Goal: Information Seeking & Learning: Learn about a topic

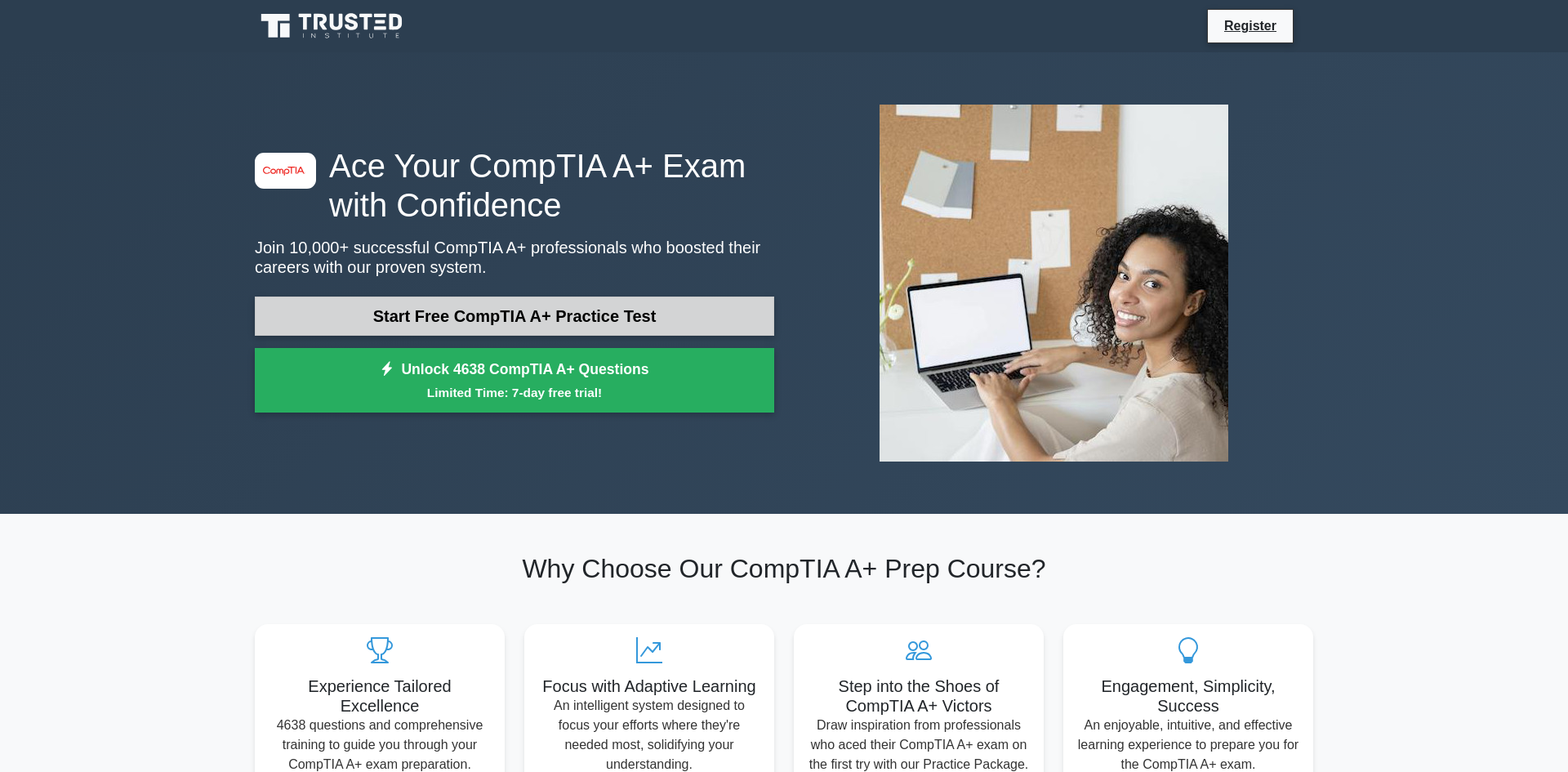
click at [562, 316] on link "Start Free CompTIA A+ Practice Test" at bounding box center [515, 316] width 520 height 39
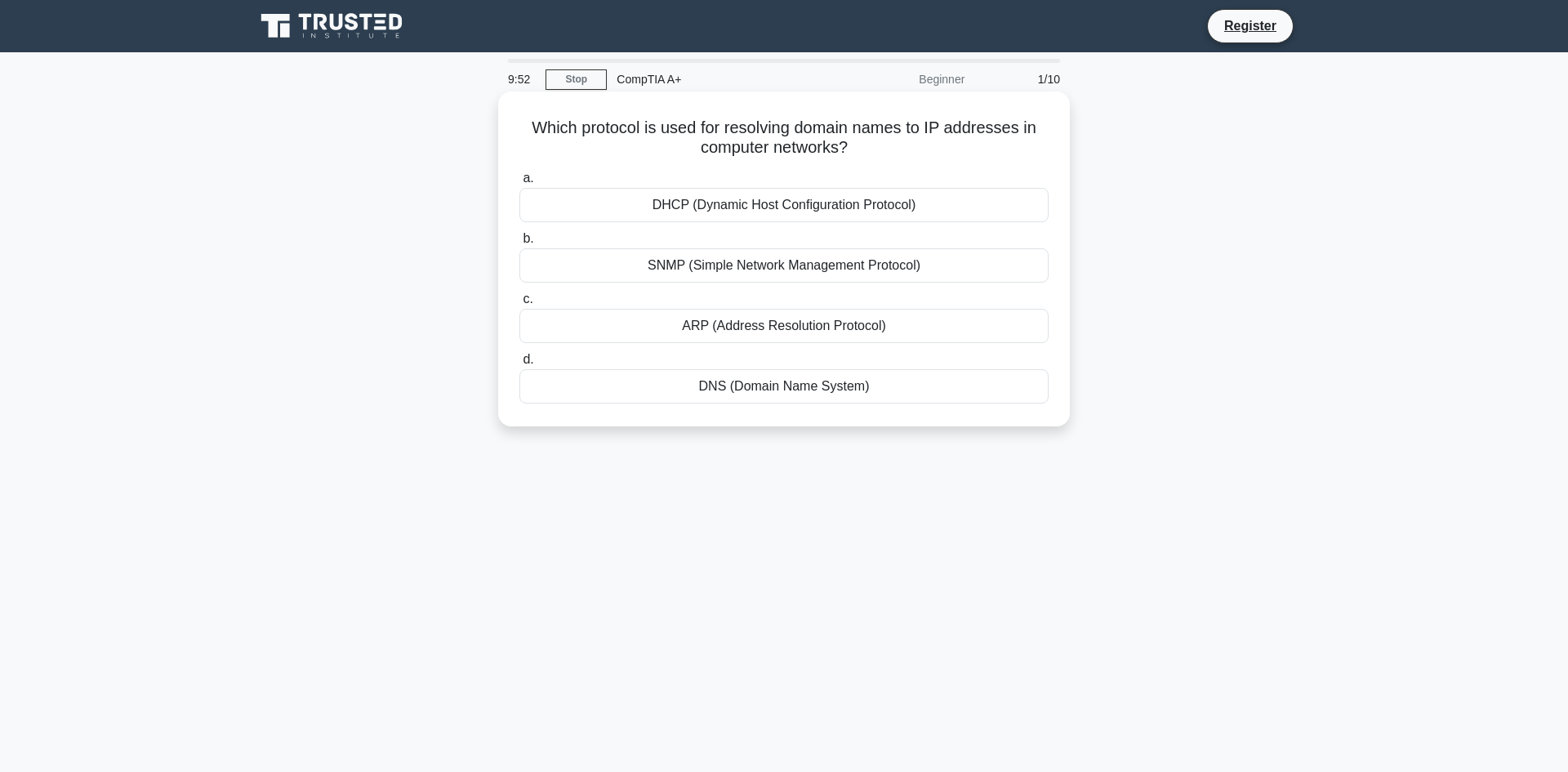
click at [782, 385] on div "DNS (Domain Name System)" at bounding box center [784, 386] width 529 height 34
click at [520, 365] on input "d. DNS (Domain Name System)" at bounding box center [520, 359] width 0 height 11
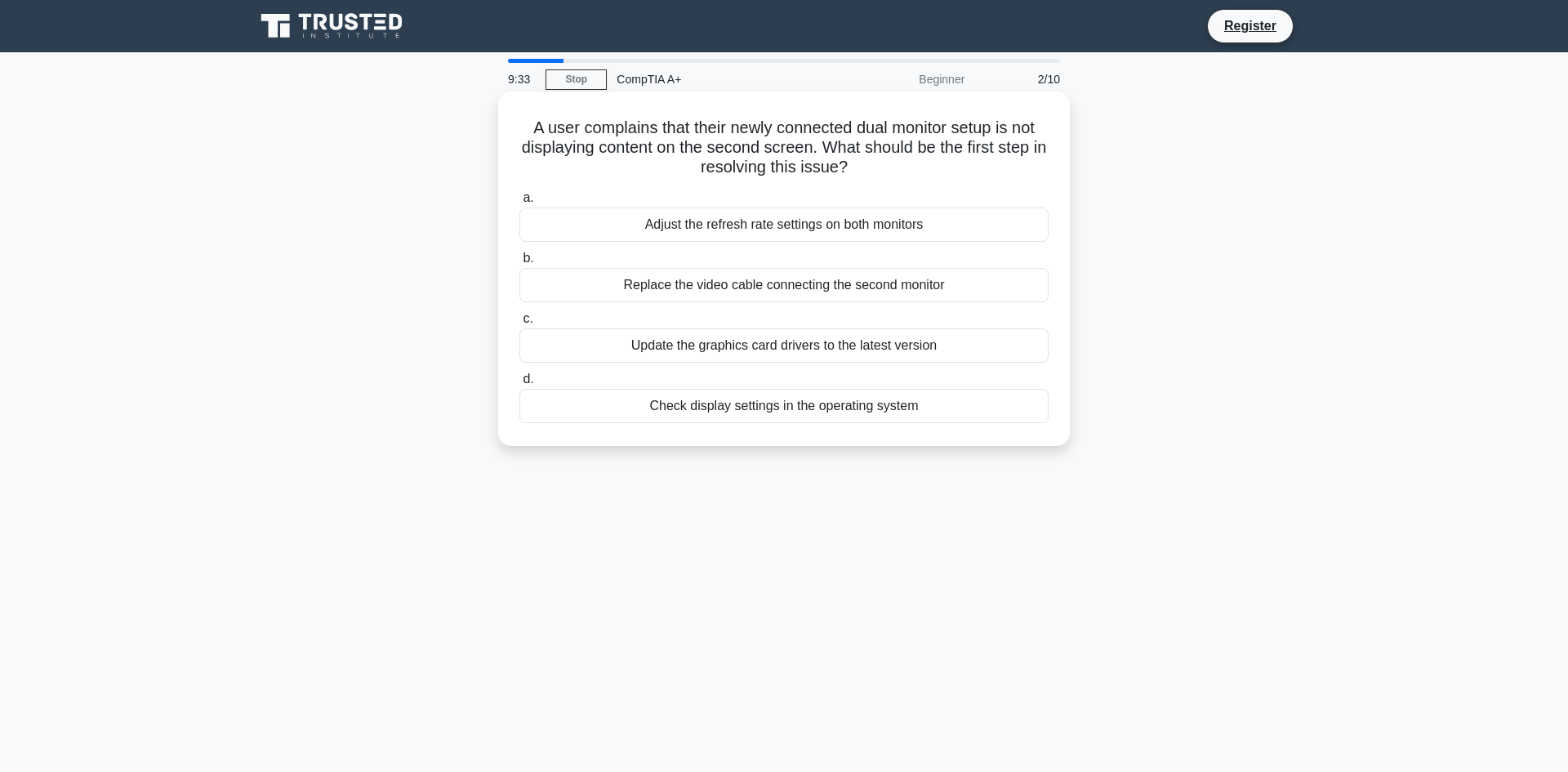
click at [742, 406] on div "Check display settings in the operating system" at bounding box center [784, 405] width 529 height 34
click at [520, 385] on input "d. Check display settings in the operating system" at bounding box center [520, 379] width 0 height 11
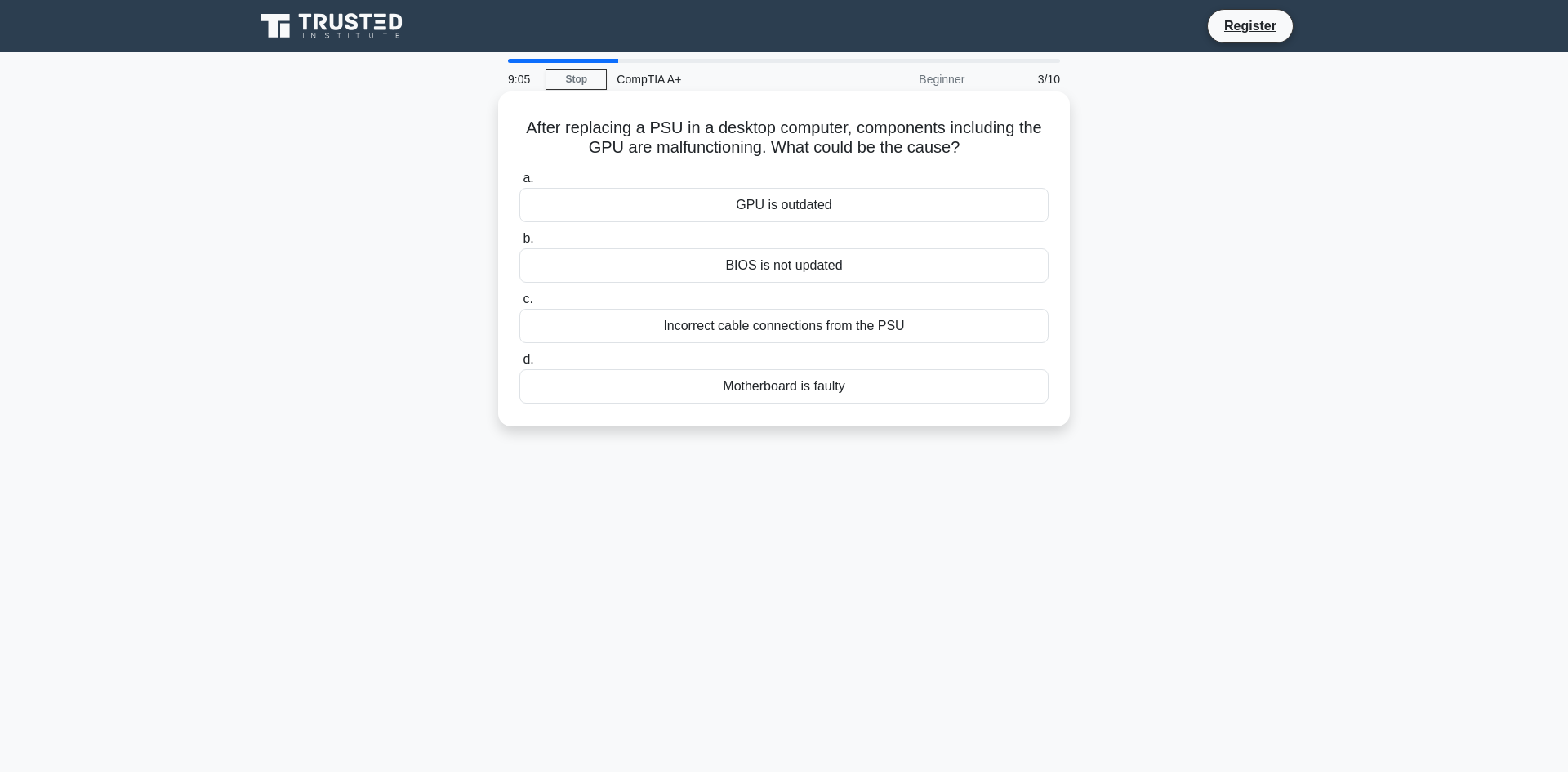
click at [851, 331] on div "Incorrect cable connections from the PSU" at bounding box center [784, 325] width 529 height 34
click at [520, 305] on input "c. Incorrect cable connections from the PSU" at bounding box center [520, 299] width 0 height 11
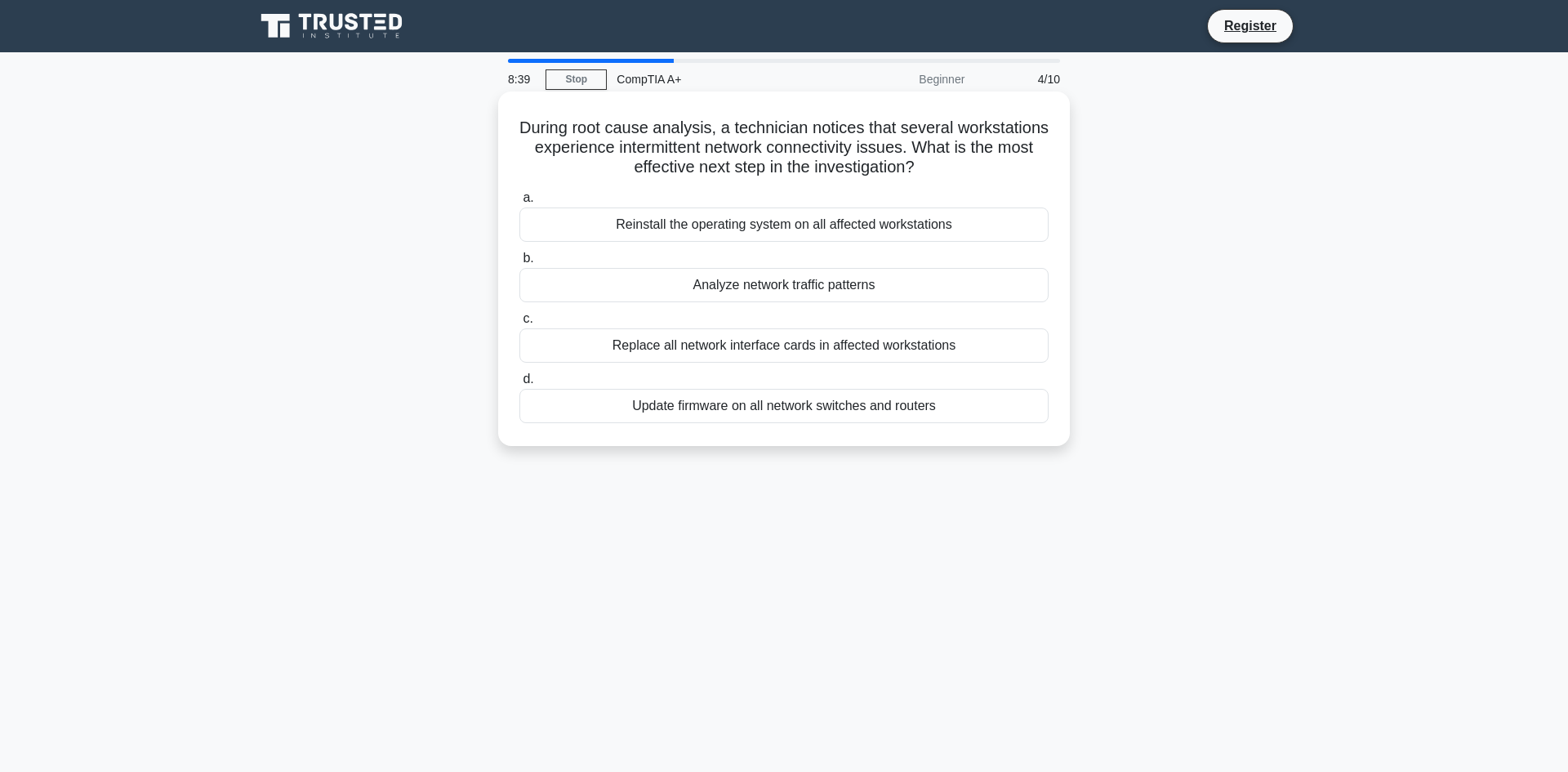
click at [770, 223] on div "Reinstall the operating system on all affected workstations" at bounding box center [784, 224] width 529 height 34
click at [520, 203] on input "a. Reinstall the operating system on all affected workstations" at bounding box center [520, 198] width 0 height 11
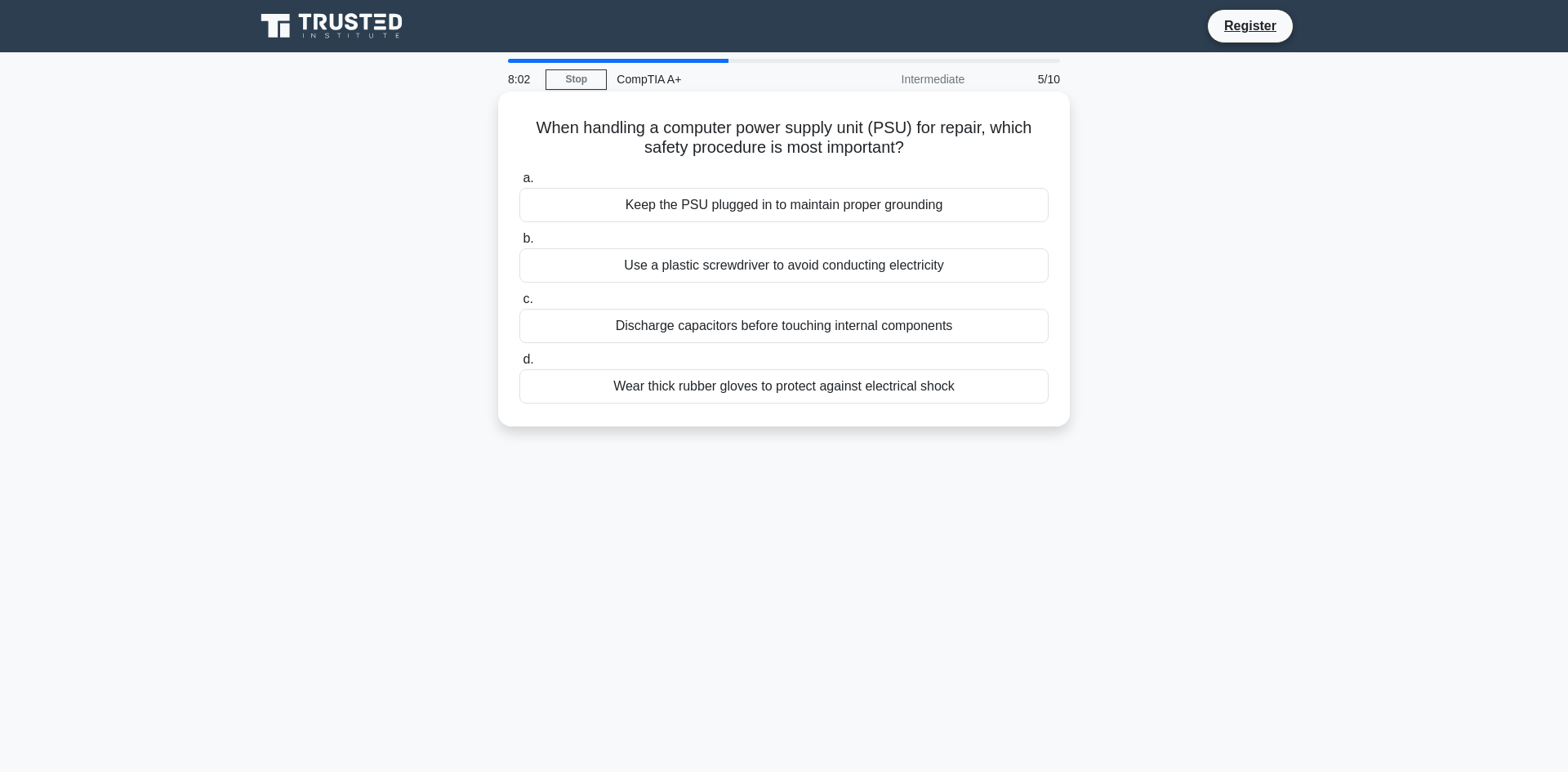
click at [858, 326] on div "Discharge capacitors before touching internal components" at bounding box center [784, 325] width 529 height 34
click at [520, 305] on input "c. Discharge capacitors before touching internal components" at bounding box center [520, 299] width 0 height 11
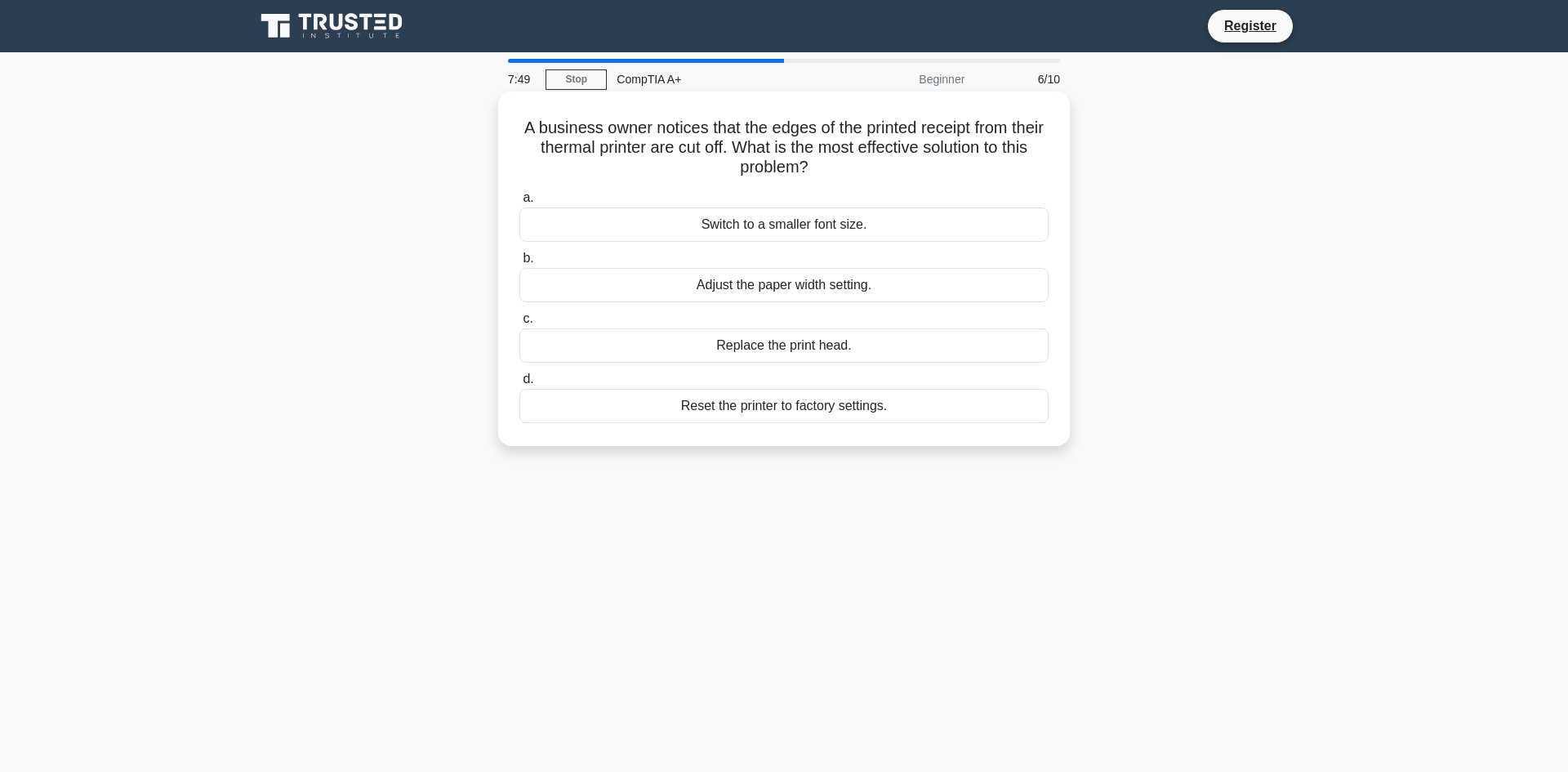
click at [840, 282] on div "Adjust the paper width setting." at bounding box center [784, 284] width 529 height 34
click at [520, 264] on input "b. Adjust the paper width setting." at bounding box center [520, 258] width 0 height 11
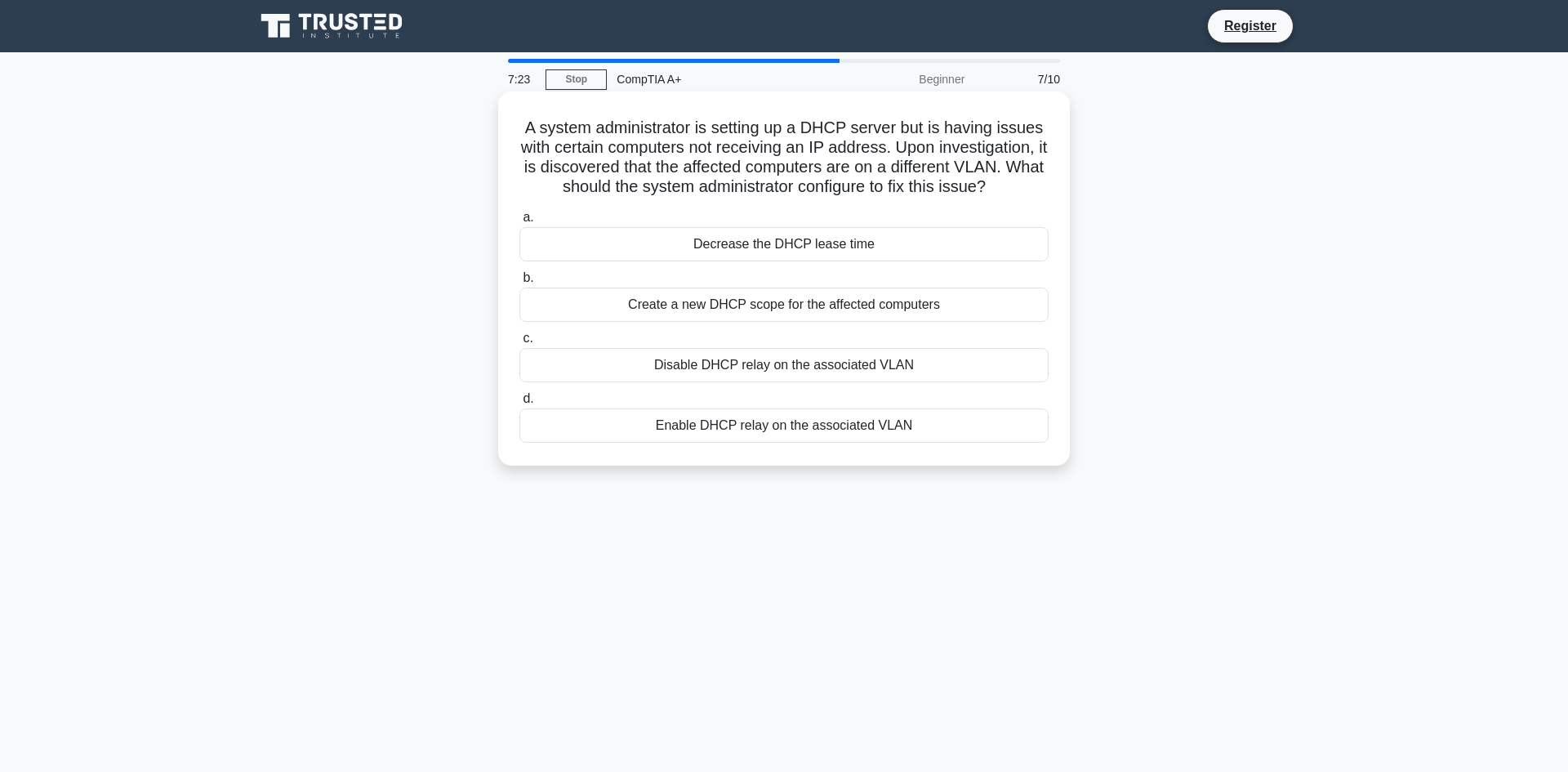
click at [772, 302] on div "Create a new DHCP scope for the affected computers" at bounding box center [784, 304] width 529 height 34
click at [520, 283] on input "b. Create a new DHCP scope for the affected computers" at bounding box center [520, 277] width 0 height 11
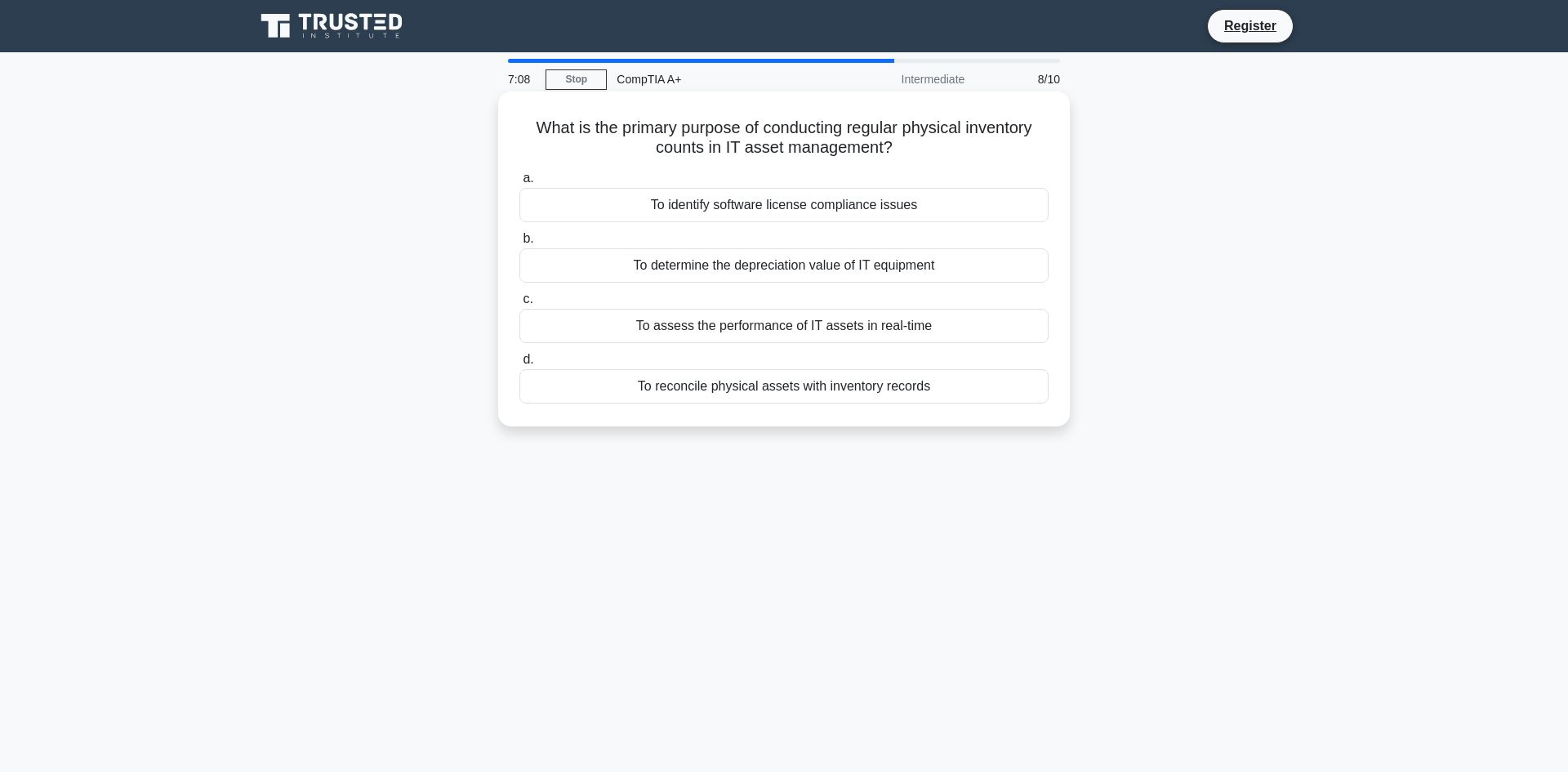
click at [775, 379] on div "To reconcile physical assets with inventory records" at bounding box center [784, 386] width 529 height 34
click at [520, 365] on input "d. To reconcile physical assets with inventory records" at bounding box center [520, 359] width 0 height 11
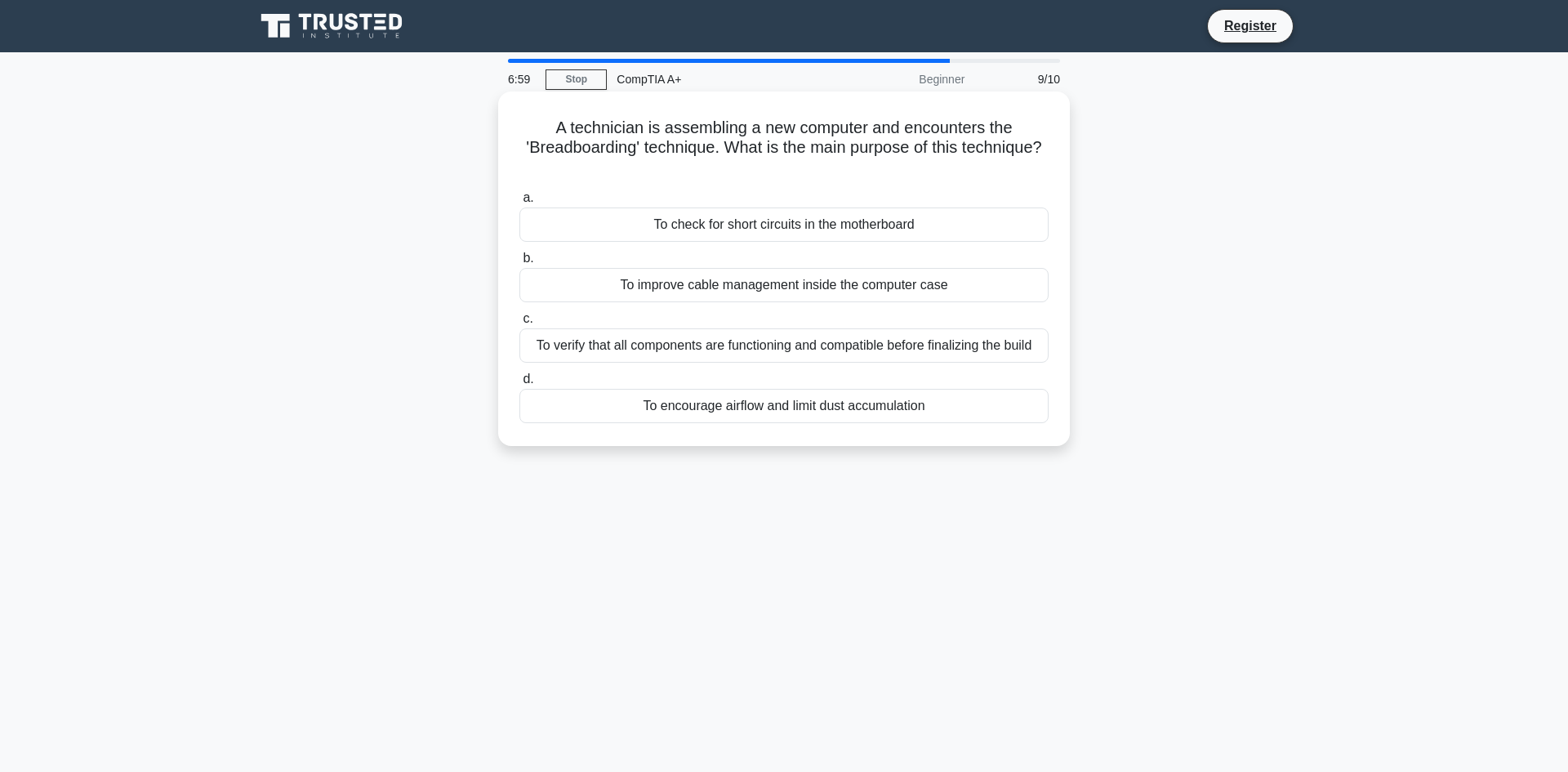
click at [733, 348] on div "To verify that all components are functioning and compatible before finalizing …" at bounding box center [784, 345] width 529 height 34
click at [520, 324] on input "c. To verify that all components are functioning and compatible before finalizi…" at bounding box center [520, 318] width 0 height 11
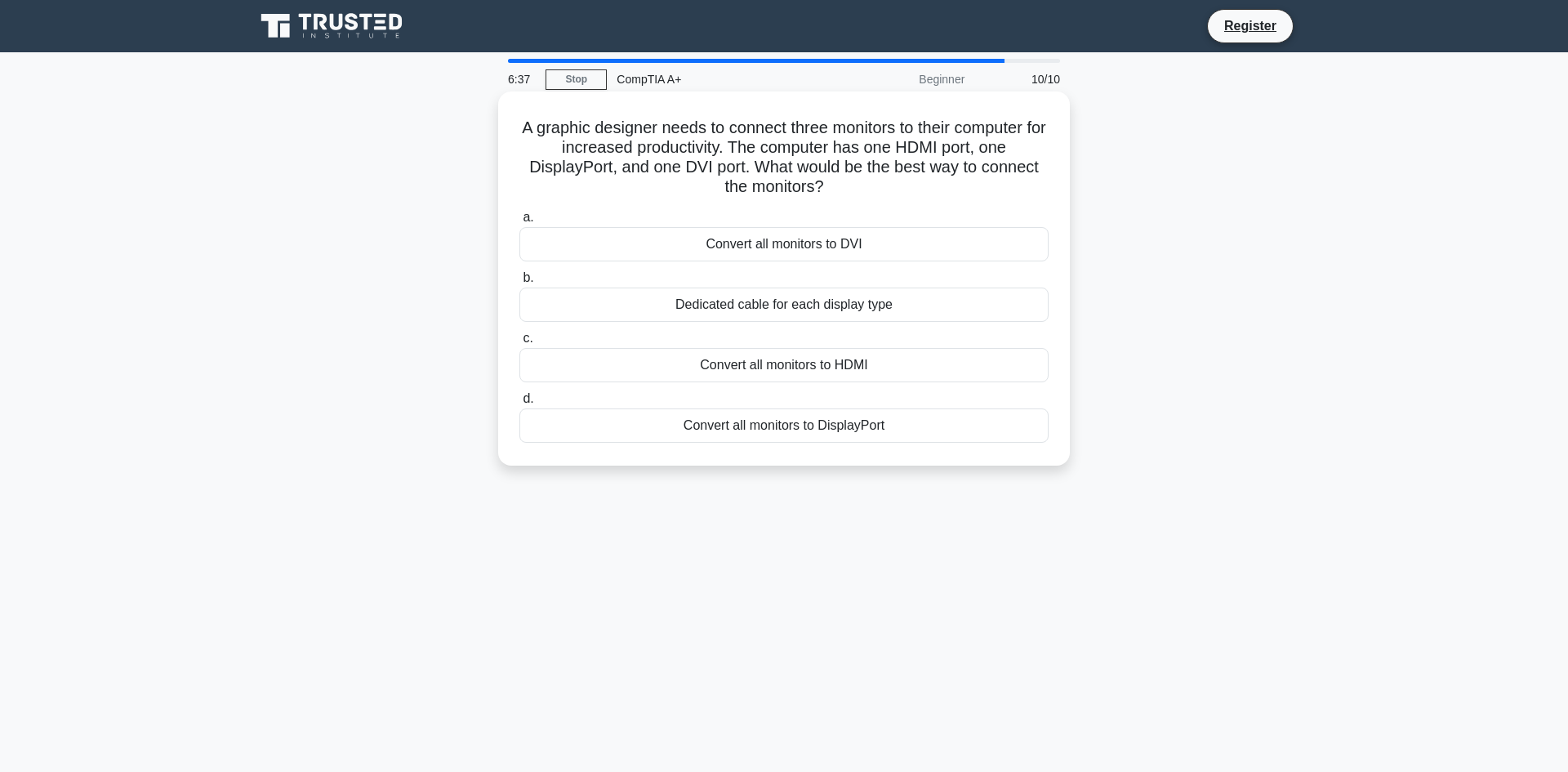
click at [866, 310] on div "Dedicated cable for each display type" at bounding box center [784, 304] width 529 height 34
click at [520, 283] on input "b. Dedicated cable for each display type" at bounding box center [520, 277] width 0 height 11
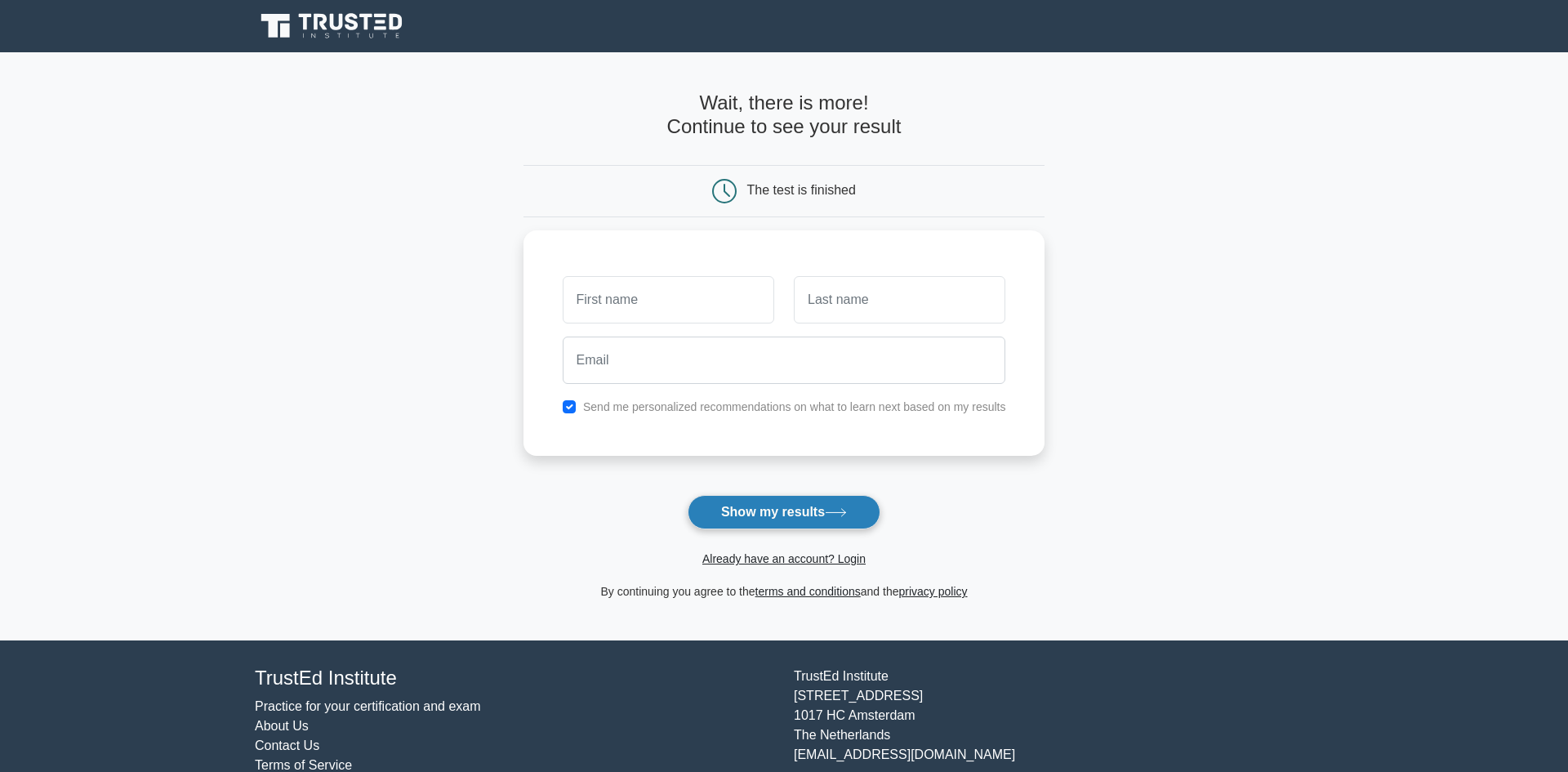
click at [789, 510] on button "Show my results" at bounding box center [784, 511] width 193 height 34
click at [949, 269] on div at bounding box center [898, 296] width 231 height 60
click at [629, 297] on input "text" at bounding box center [668, 295] width 211 height 48
click at [567, 401] on input "checkbox" at bounding box center [568, 402] width 13 height 13
checkbox input "false"
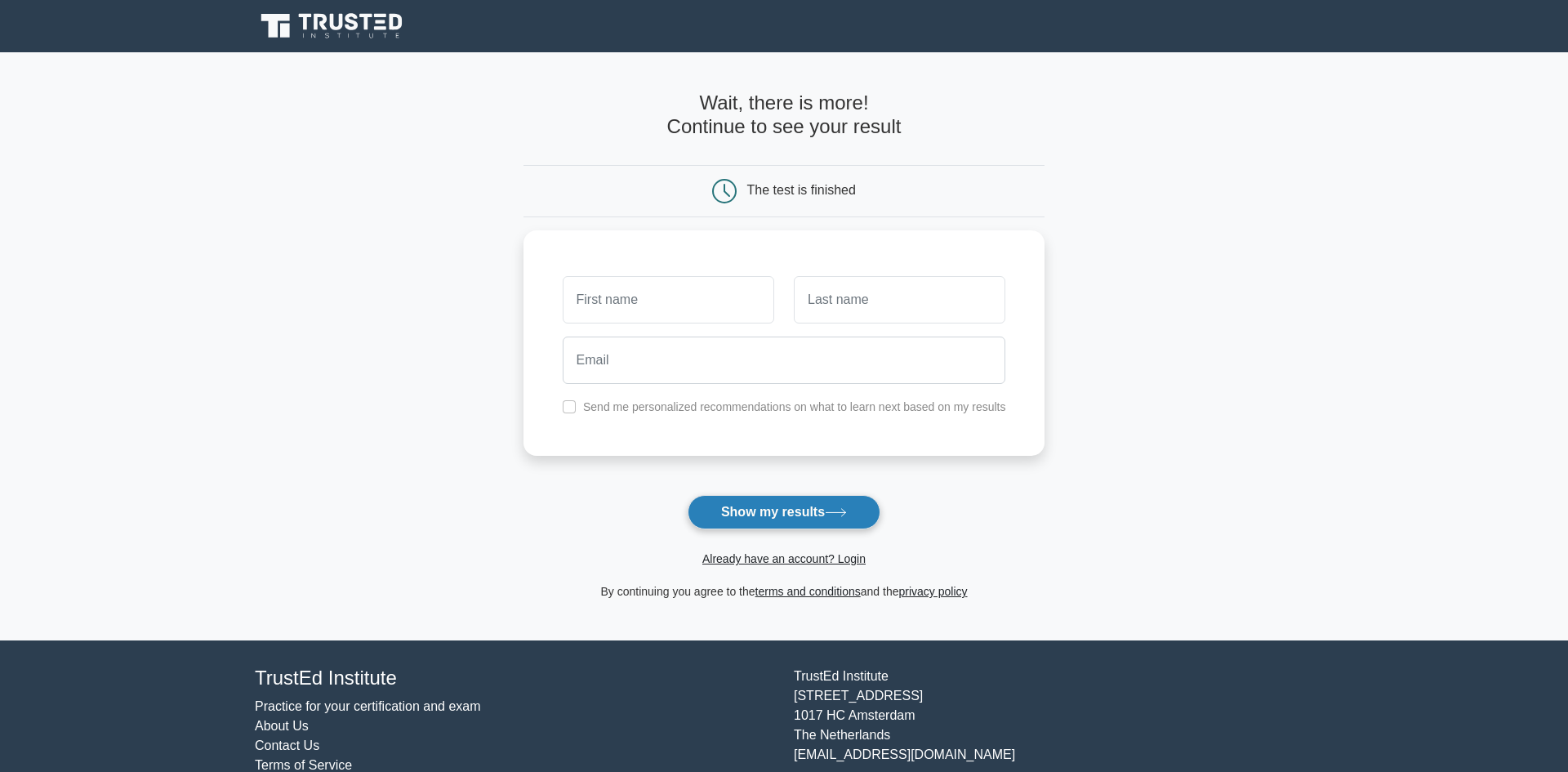
click at [769, 513] on button "Show my results" at bounding box center [784, 511] width 193 height 34
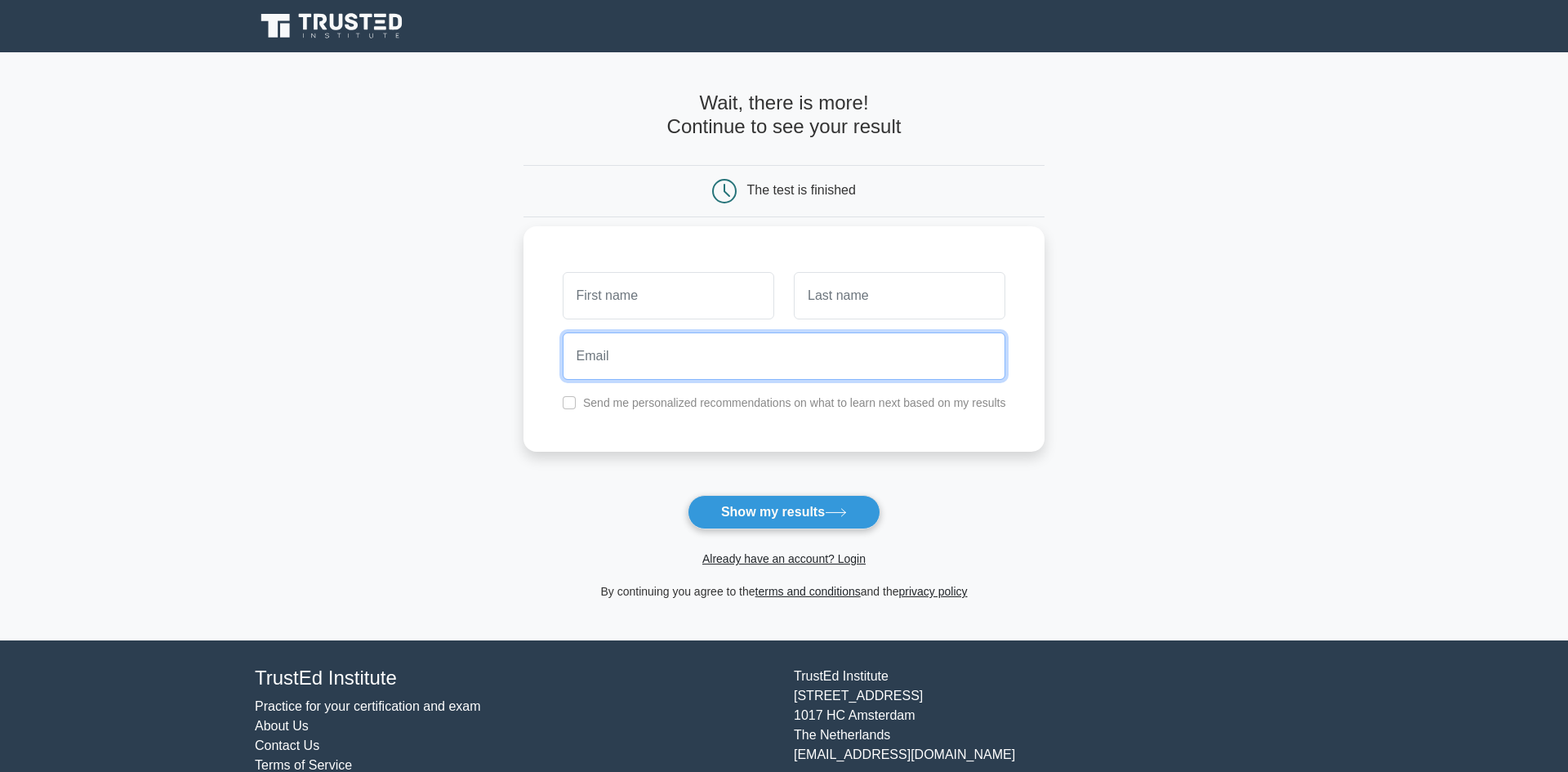
click at [776, 355] on input "email" at bounding box center [784, 355] width 444 height 48
type input "mernegash@gmail.com"
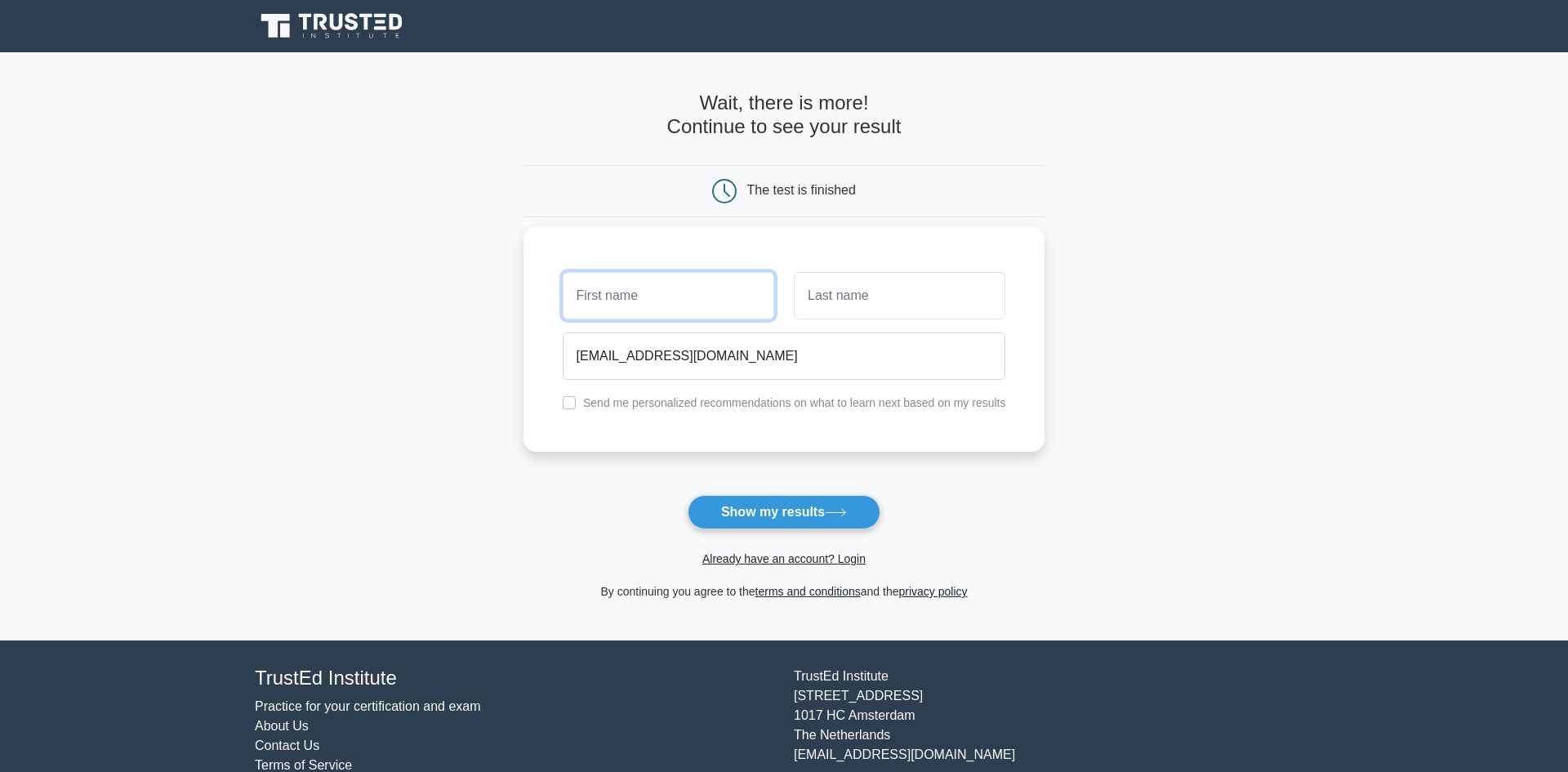
click at [622, 297] on input "text" at bounding box center [668, 295] width 211 height 48
type input "mer"
click at [837, 293] on input "text" at bounding box center [899, 295] width 211 height 48
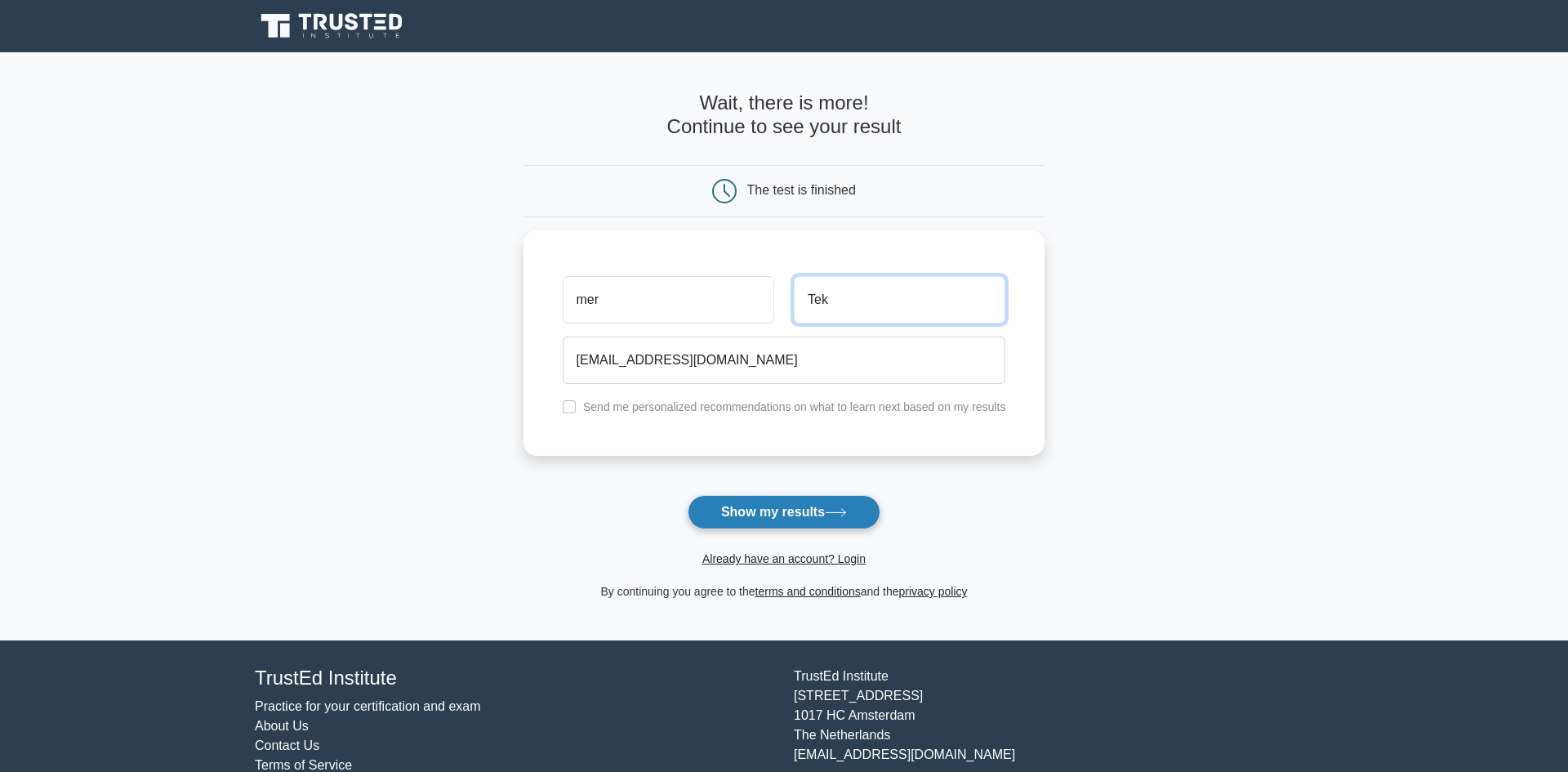
type input "Tek"
click at [745, 512] on button "Show my results" at bounding box center [784, 511] width 193 height 34
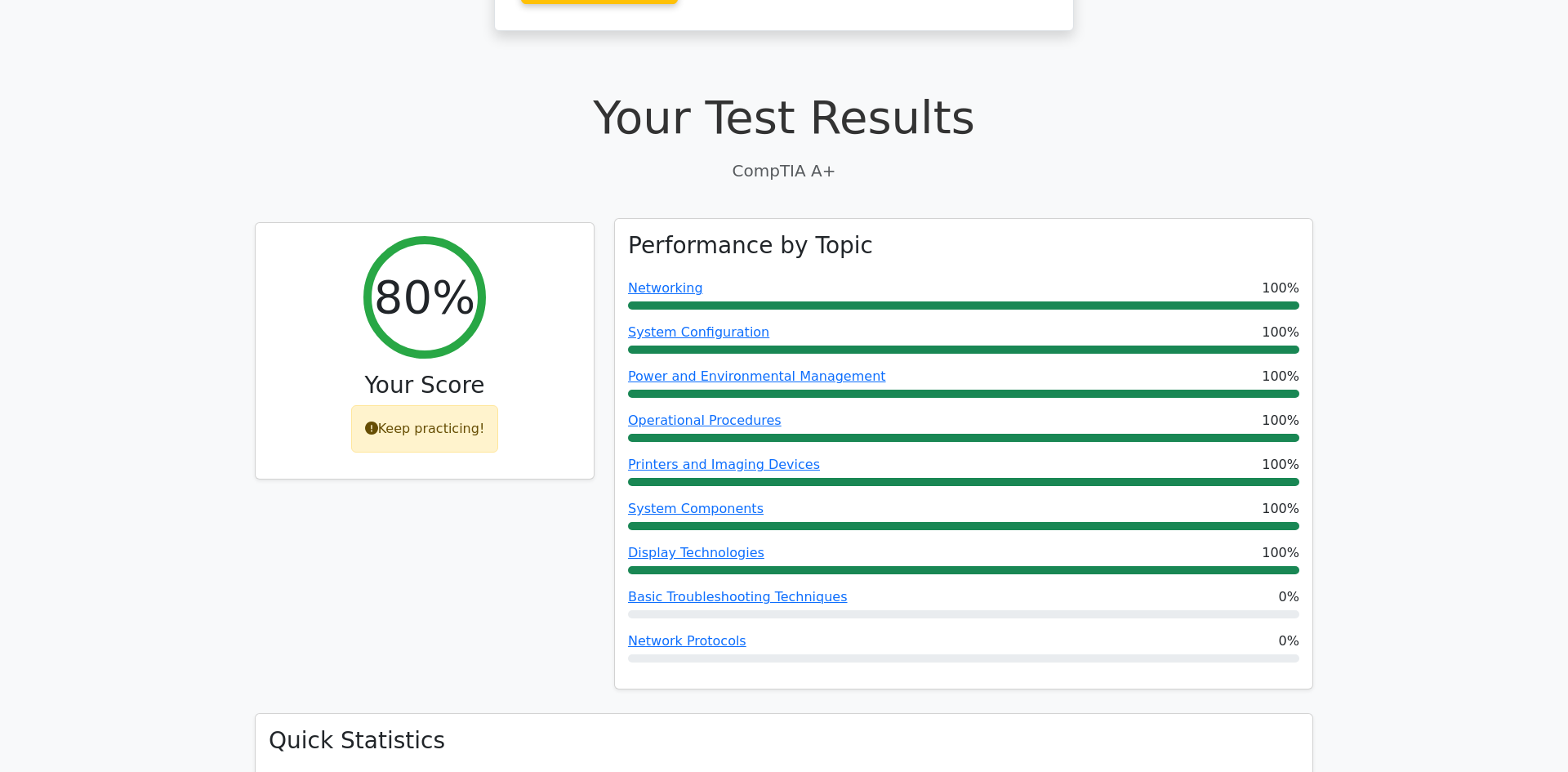
scroll to position [372, 0]
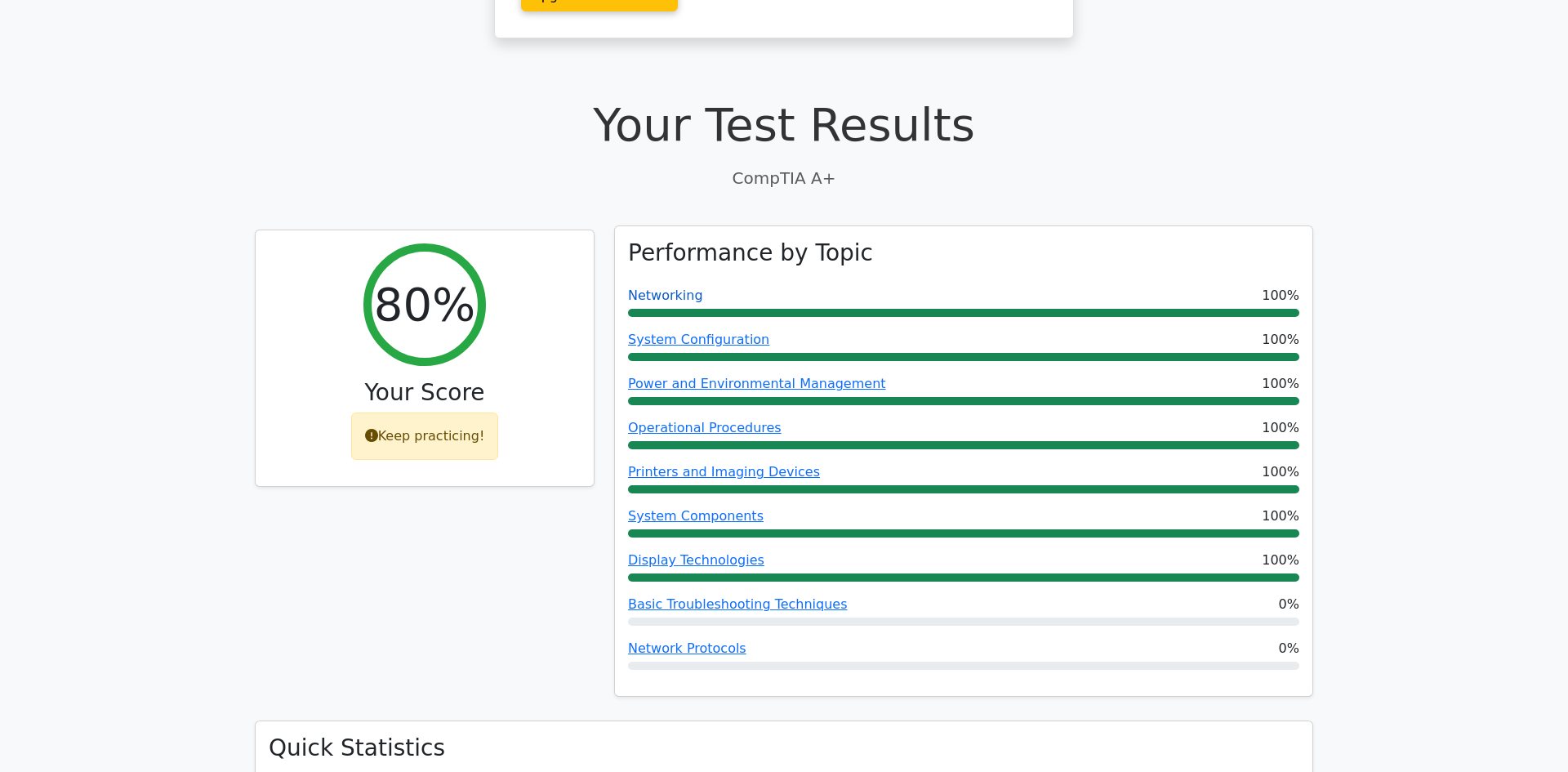
click at [682, 287] on link "Networking" at bounding box center [665, 295] width 75 height 16
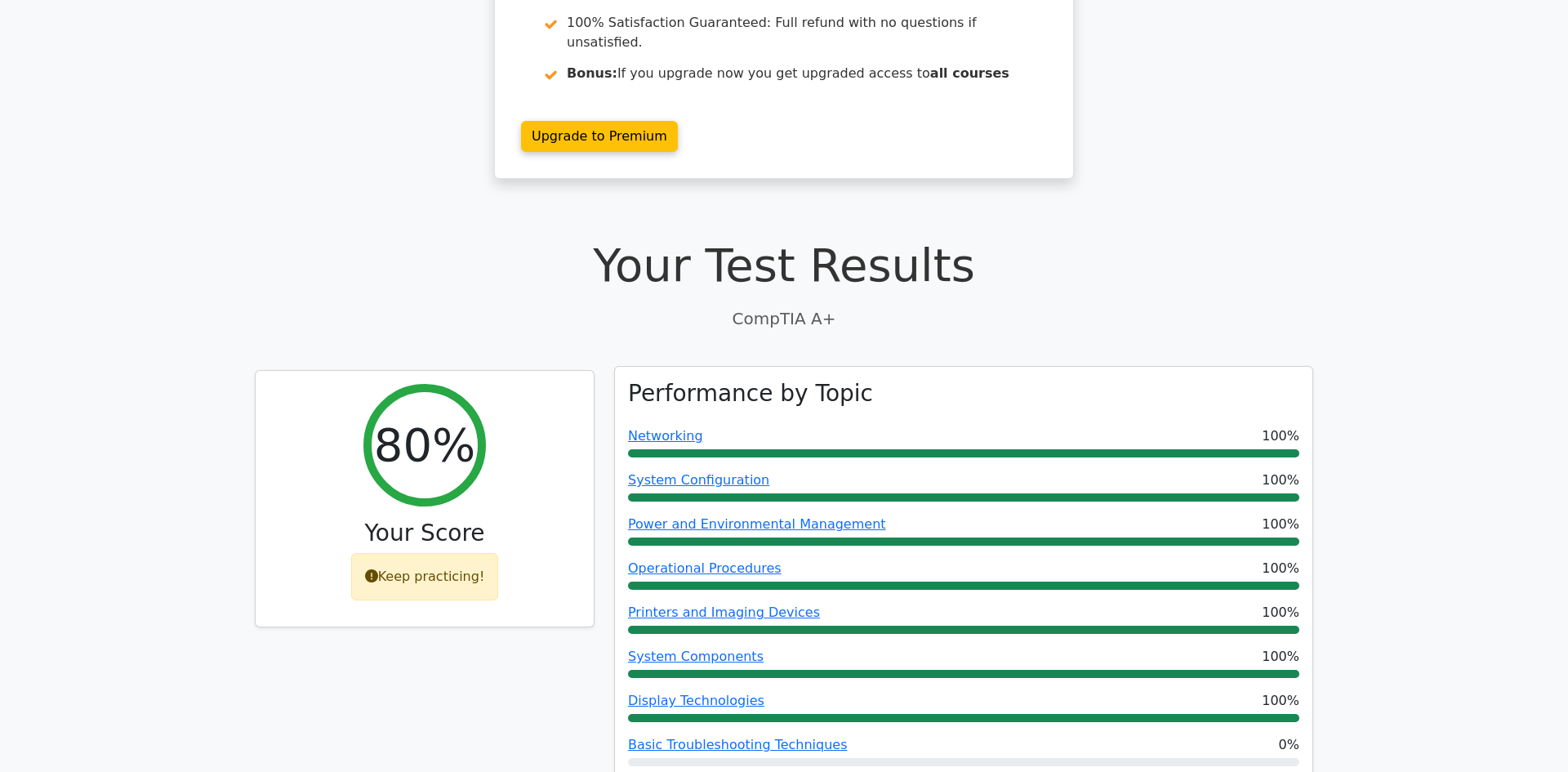
scroll to position [239, 0]
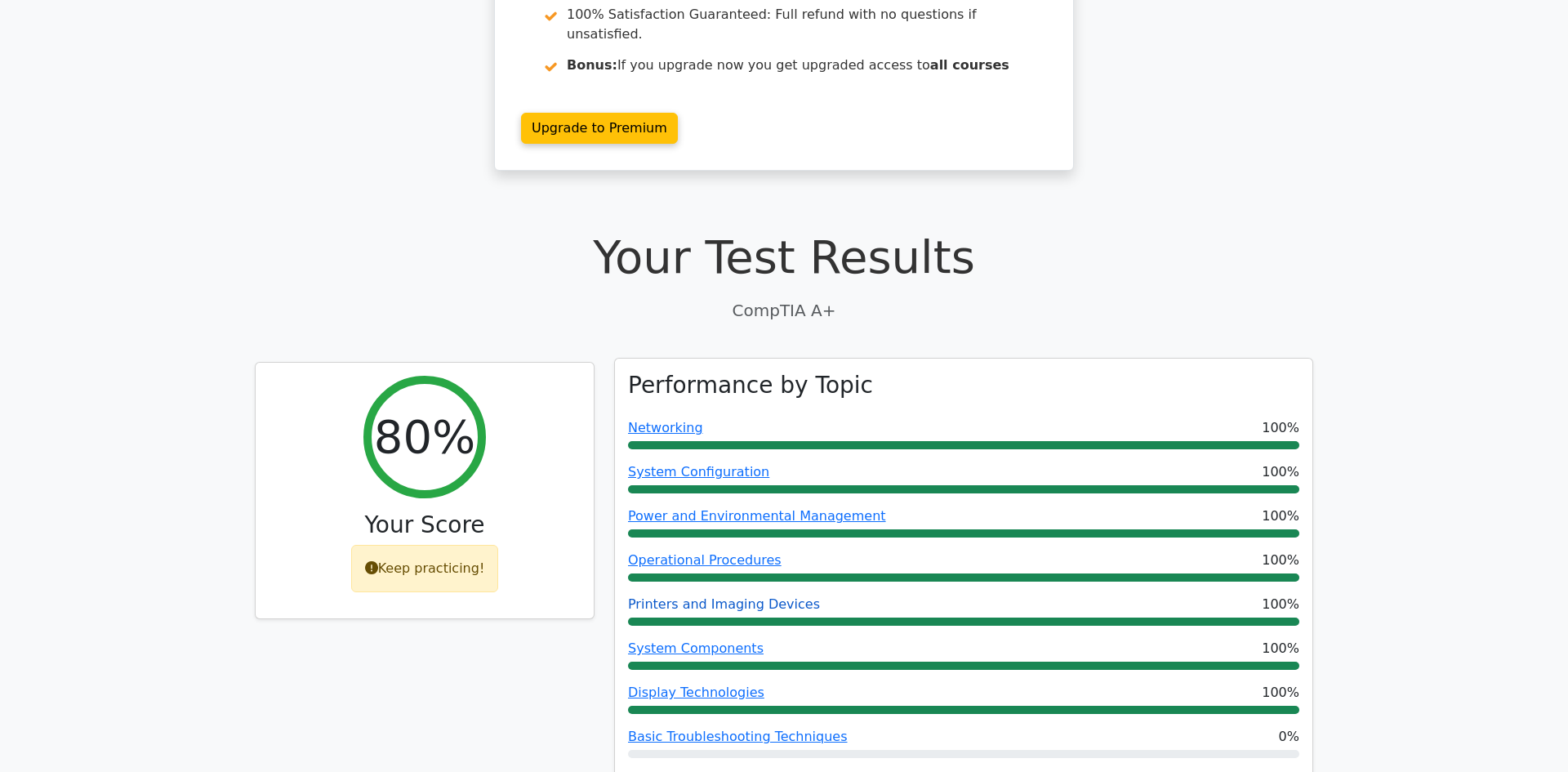
click at [763, 597] on link "Printers and Imaging Devices" at bounding box center [723, 605] width 192 height 16
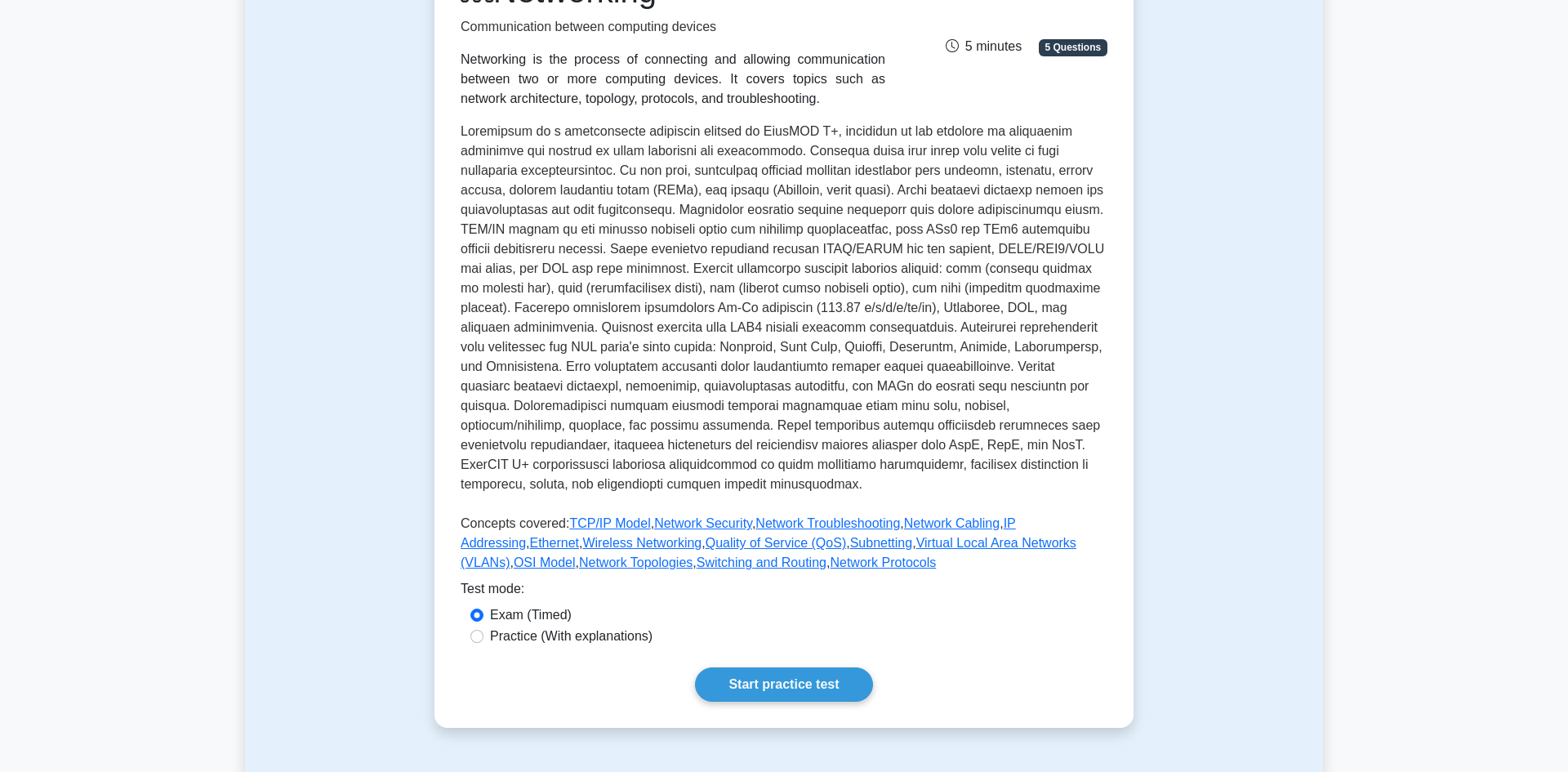
scroll to position [276, 0]
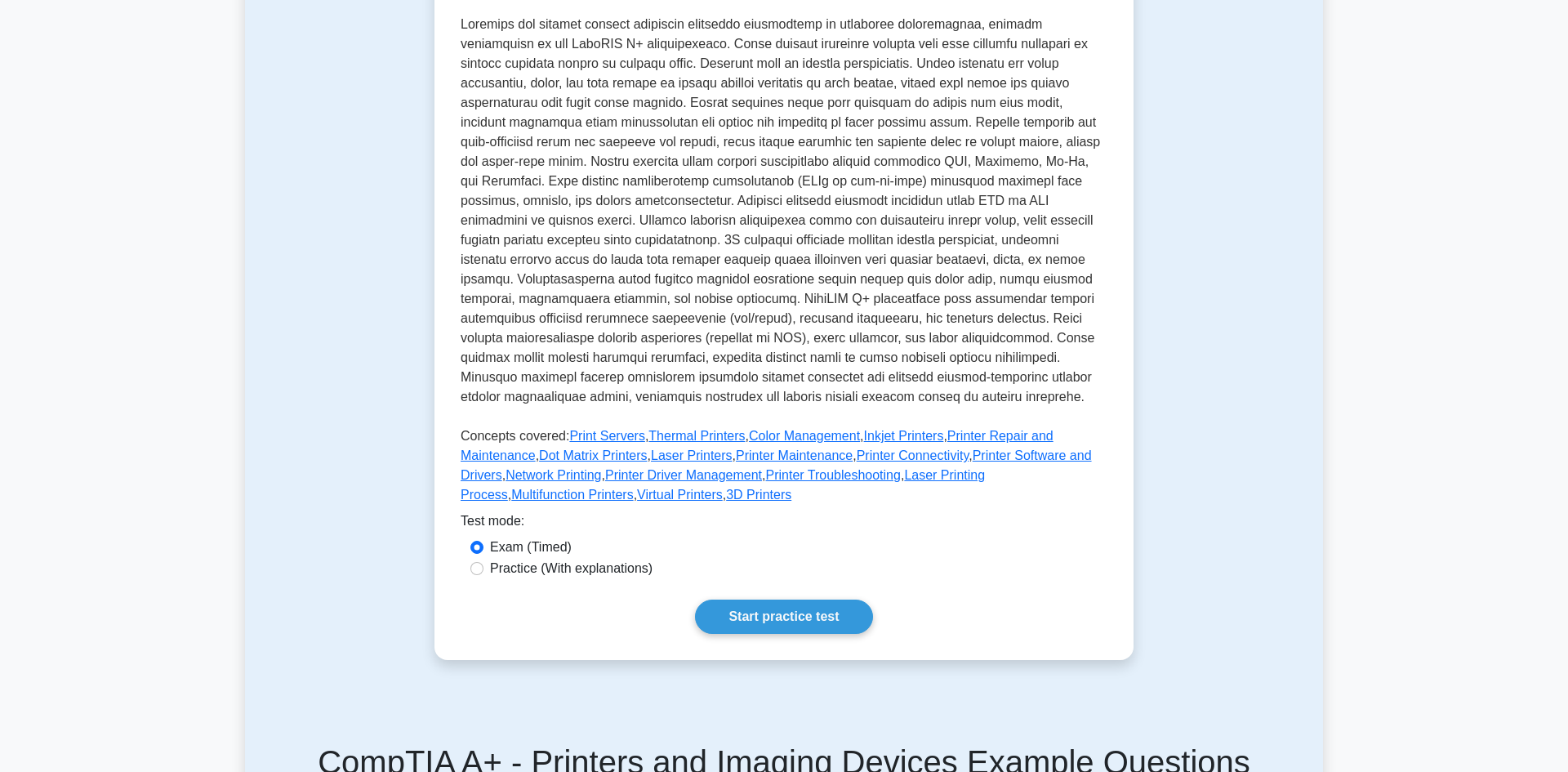
scroll to position [429, 0]
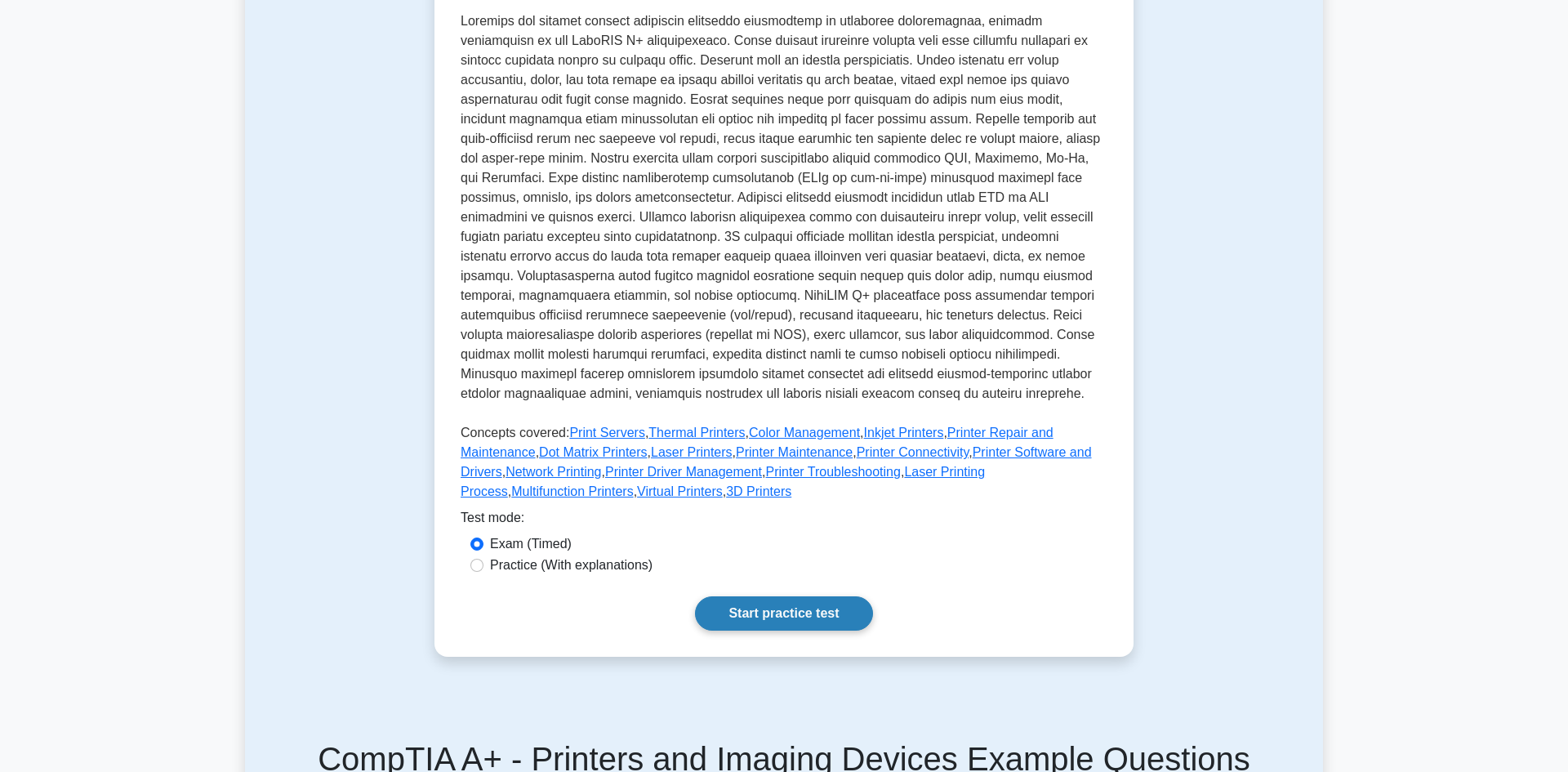
click at [831, 612] on link "Start practice test" at bounding box center [784, 613] width 177 height 34
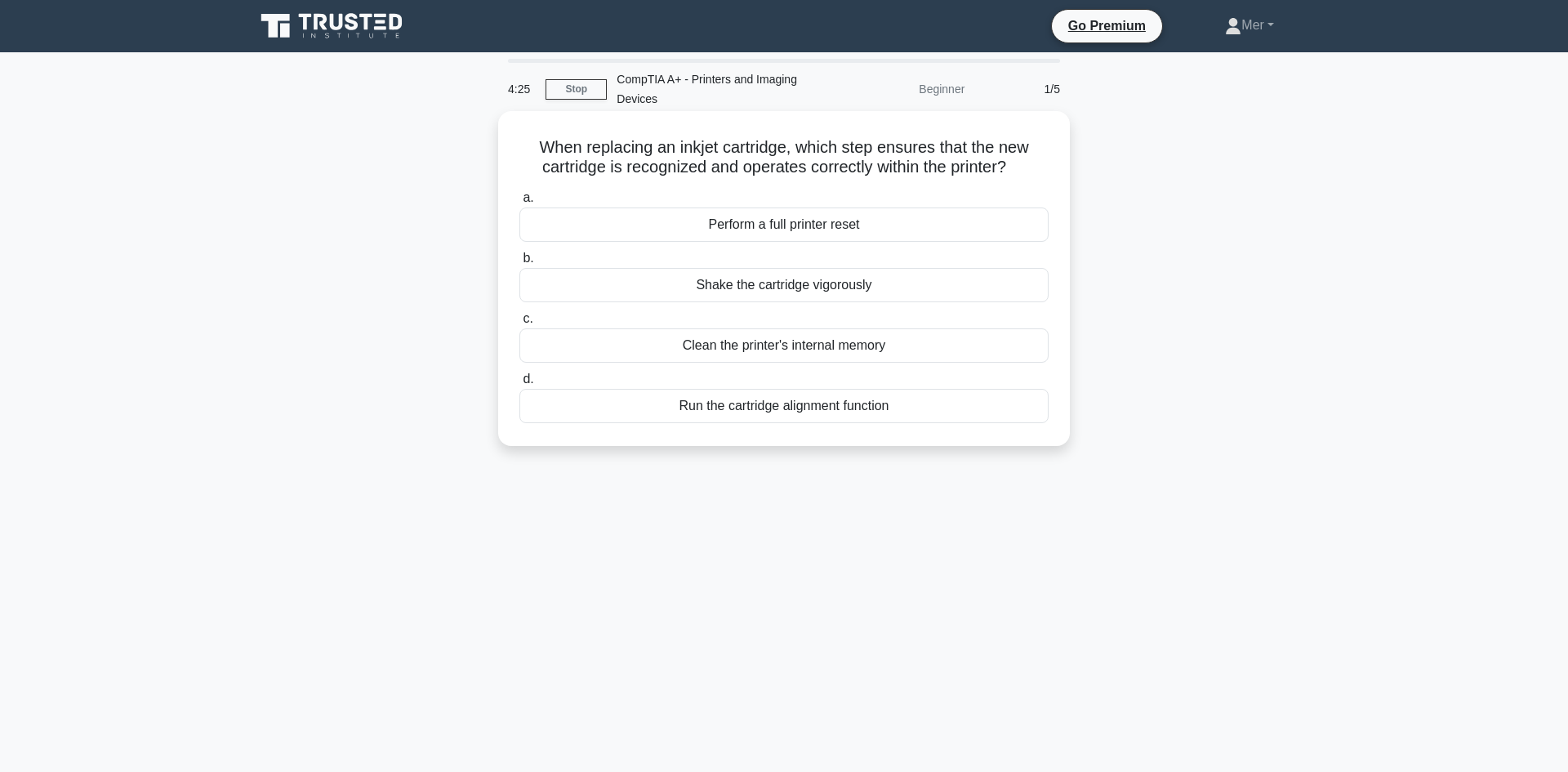
click at [792, 289] on div "Shake the cartridge vigorously" at bounding box center [784, 284] width 529 height 34
click at [638, 291] on div "Shake the cartridge vigorously" at bounding box center [784, 284] width 529 height 34
click at [520, 264] on input "b. Shake the cartridge vigorously" at bounding box center [520, 258] width 0 height 11
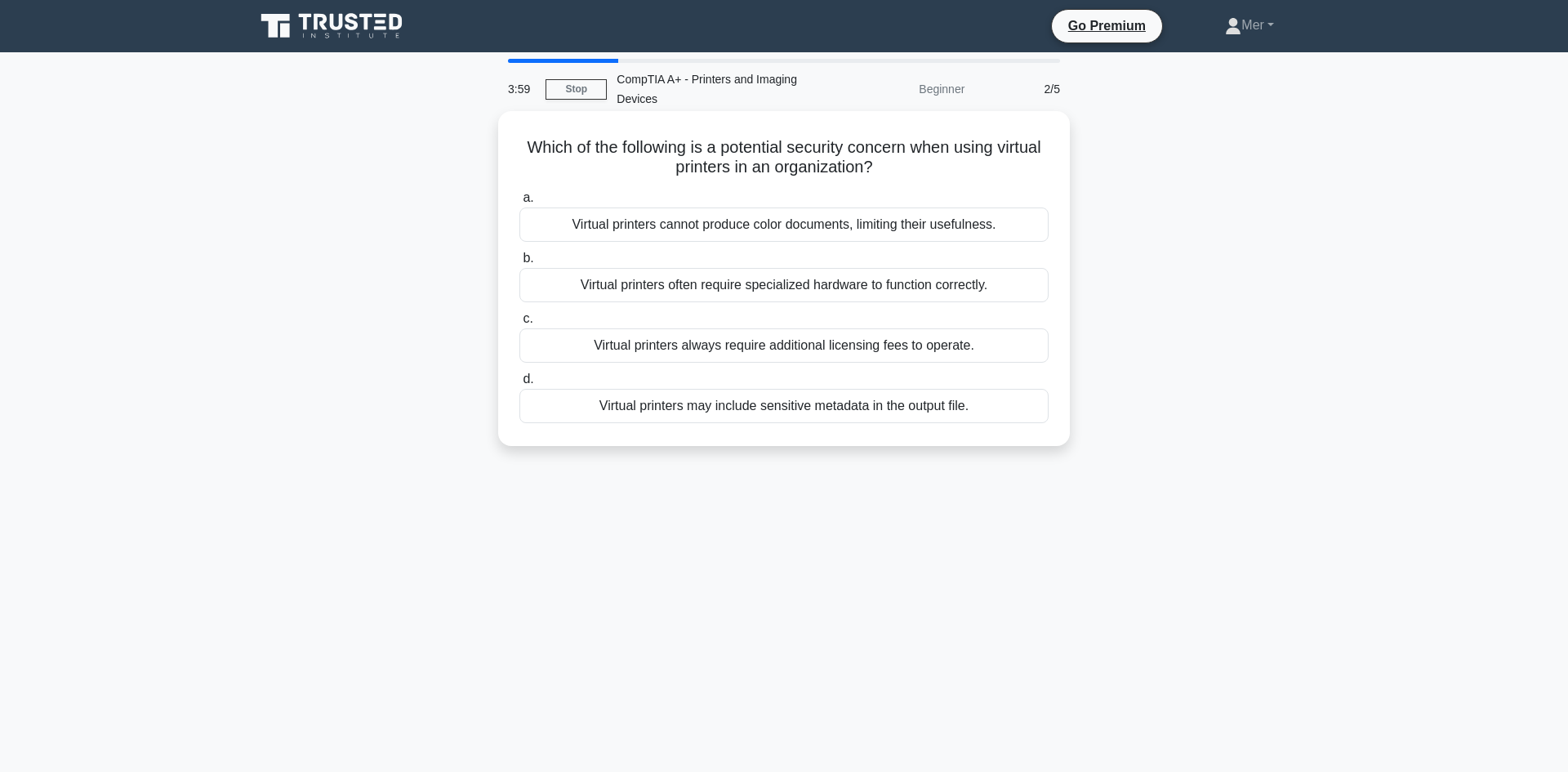
click at [711, 226] on div "Virtual printers cannot produce color documents, limiting their usefulness." at bounding box center [784, 224] width 529 height 34
click at [520, 203] on input "a. Virtual printers cannot produce color documents, limiting their usefulness." at bounding box center [520, 198] width 0 height 11
click at [750, 408] on div "To ensure consistent color representation across different devices" at bounding box center [784, 405] width 529 height 34
click at [520, 385] on input "d. To ensure consistent color representation across different devices" at bounding box center [520, 379] width 0 height 11
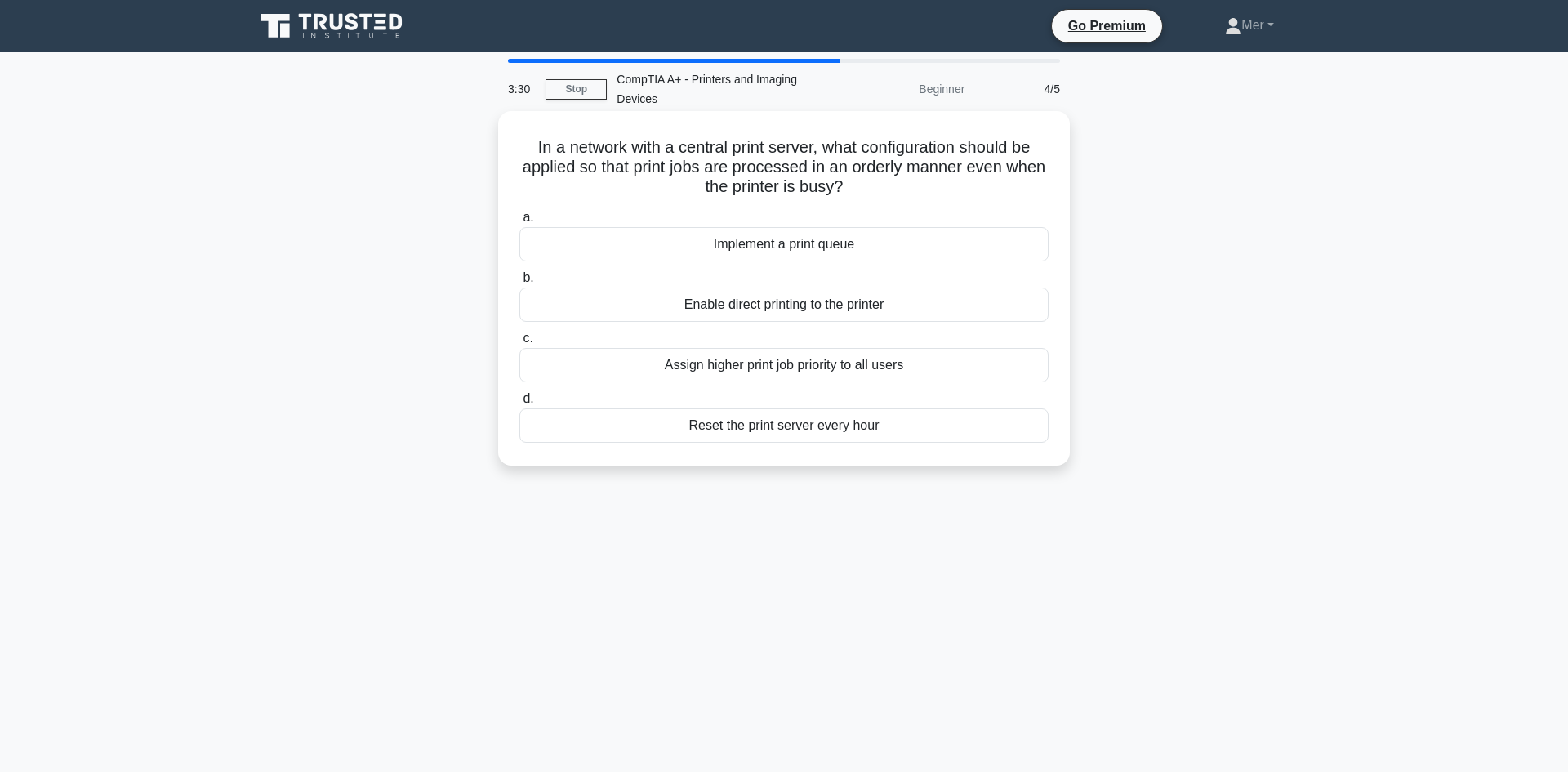
click at [758, 371] on div "Assign higher print job priority to all users" at bounding box center [784, 364] width 529 height 34
click at [520, 344] on input "c. Assign higher print job priority to all users" at bounding box center [520, 338] width 0 height 11
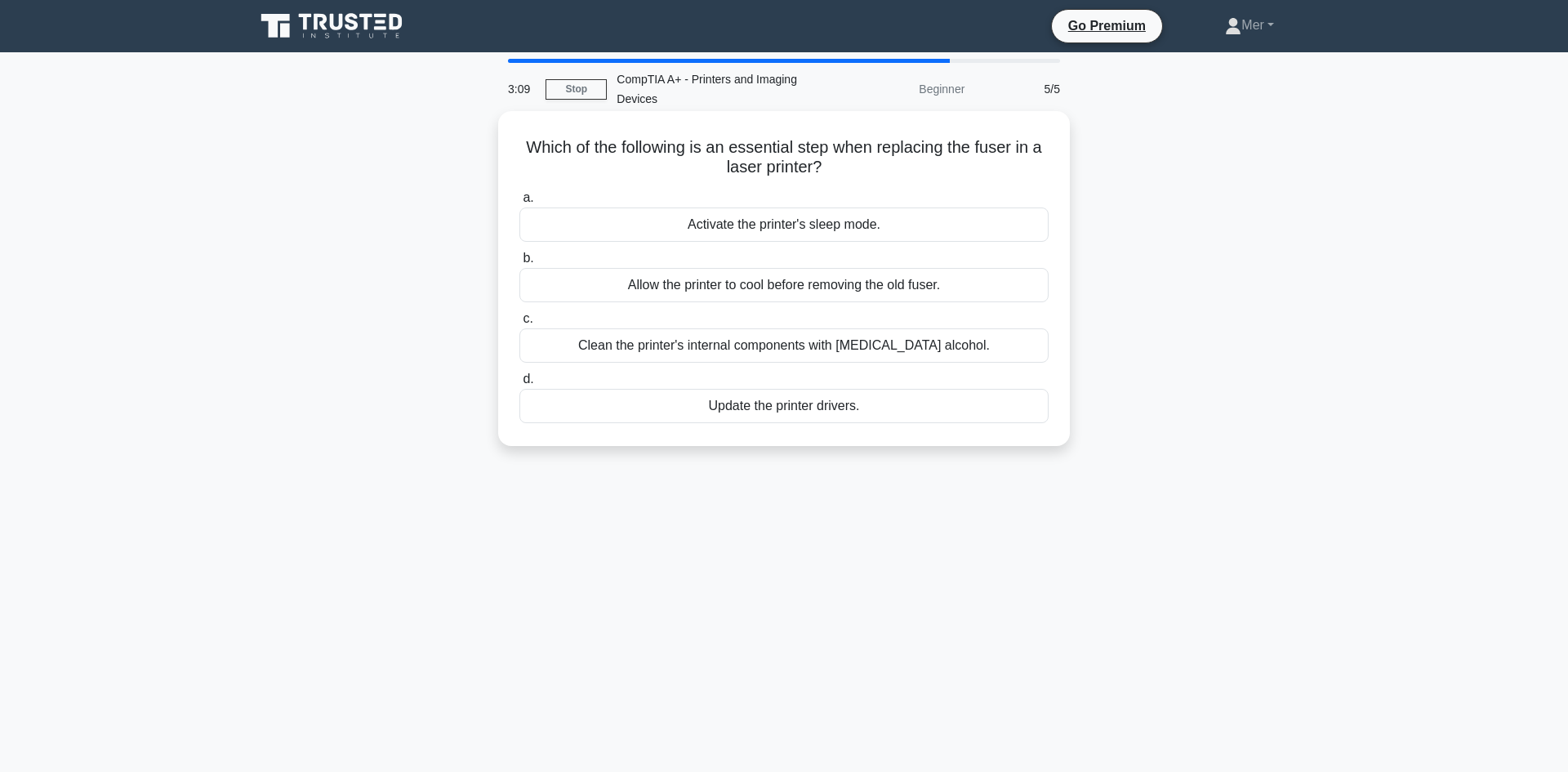
click at [701, 288] on div "Allow the printer to cool before removing the old fuser." at bounding box center [784, 284] width 529 height 34
click at [520, 264] on input "b. Allow the printer to cool before removing the old fuser." at bounding box center [520, 258] width 0 height 11
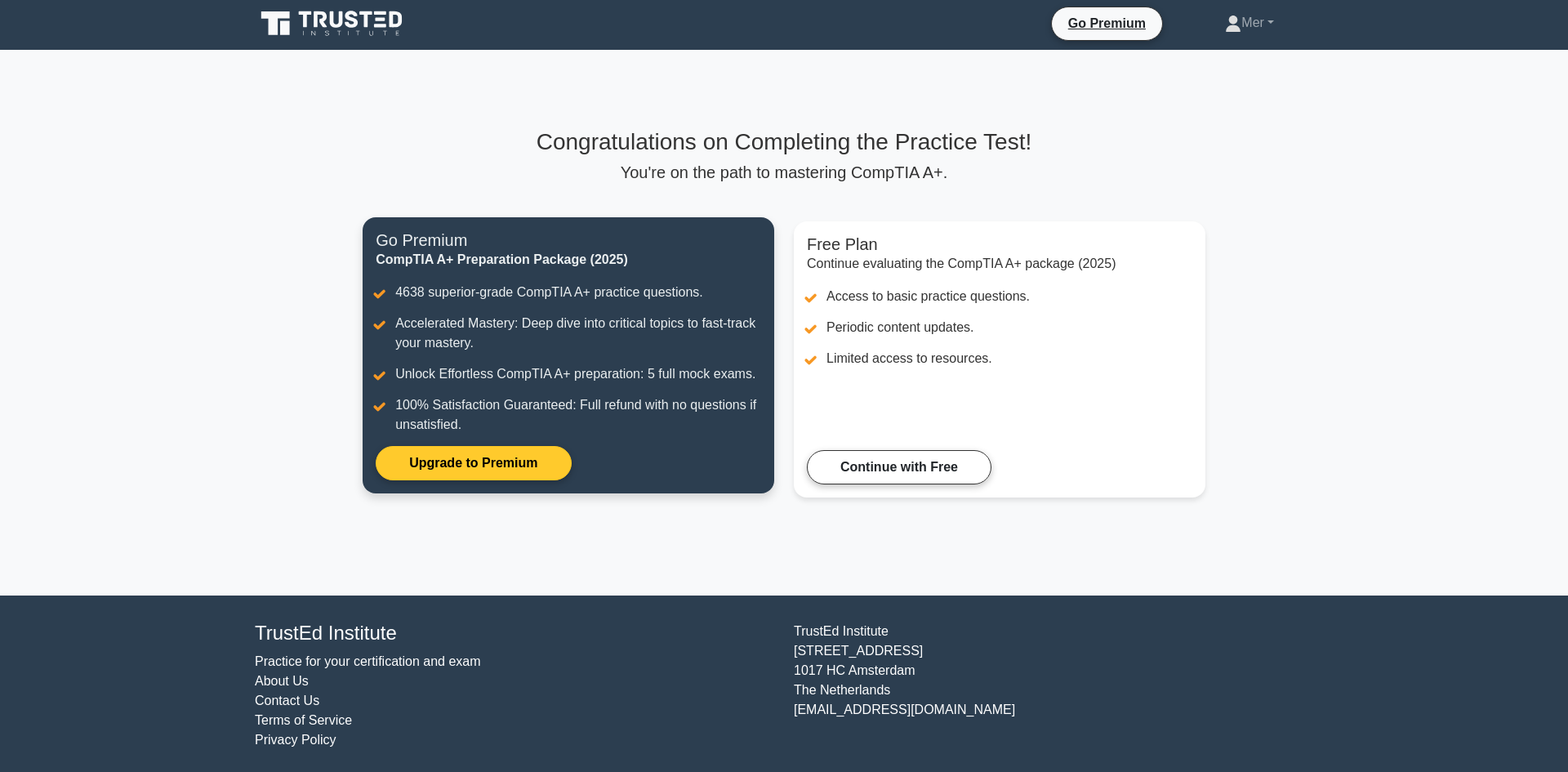
scroll to position [7, 0]
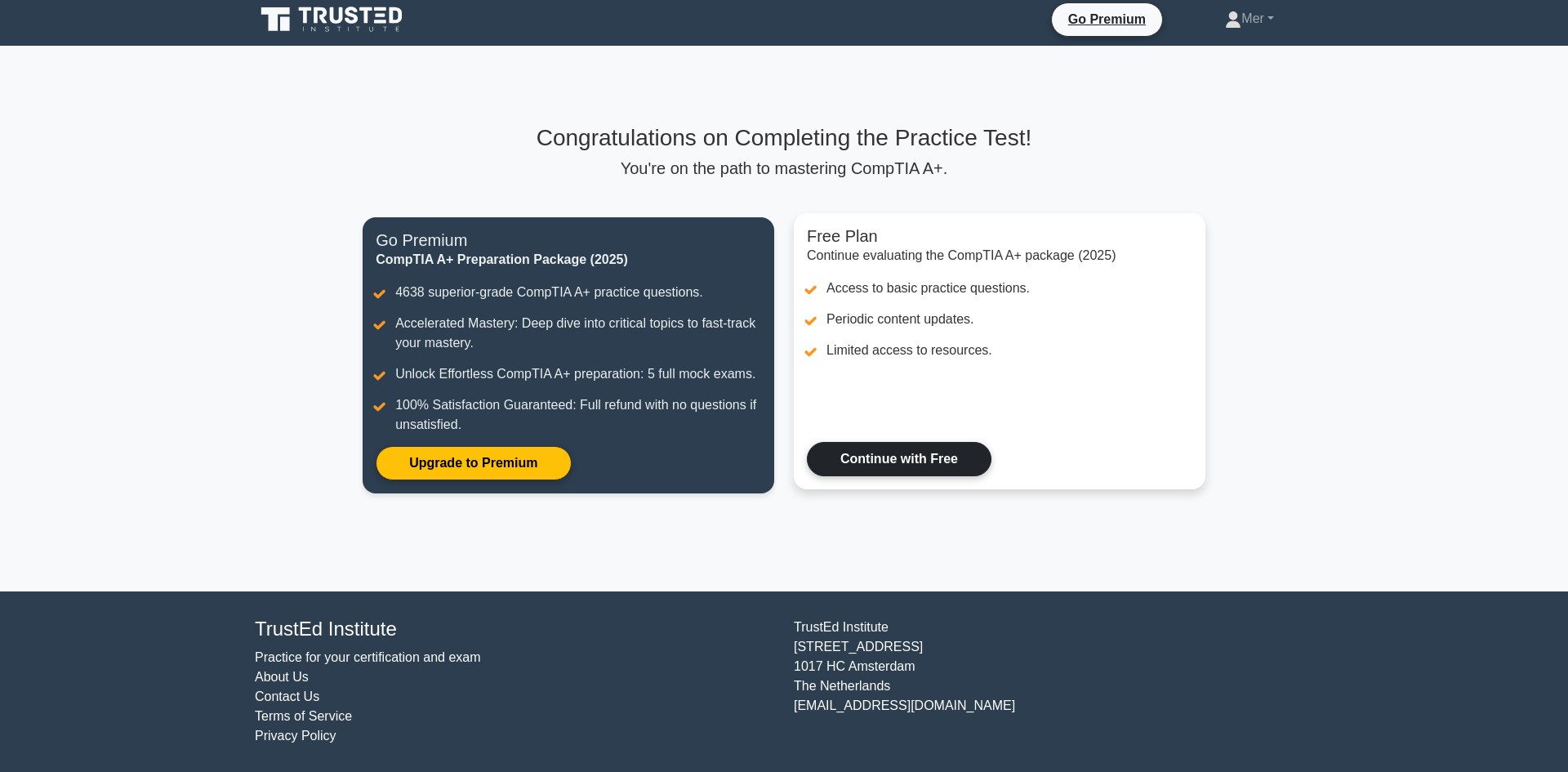
click at [860, 449] on link "Continue with Free" at bounding box center [899, 459] width 185 height 34
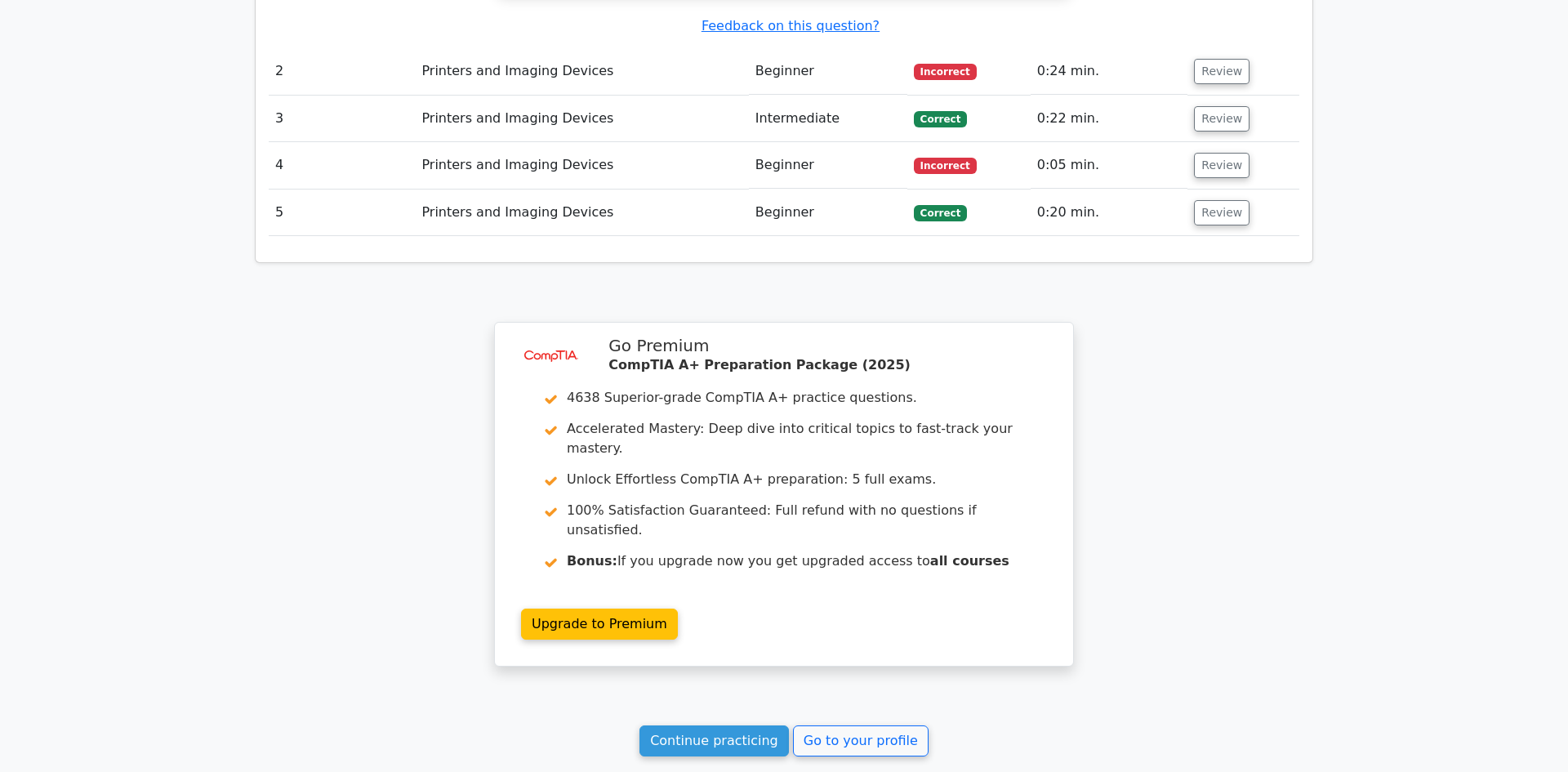
scroll to position [2022, 0]
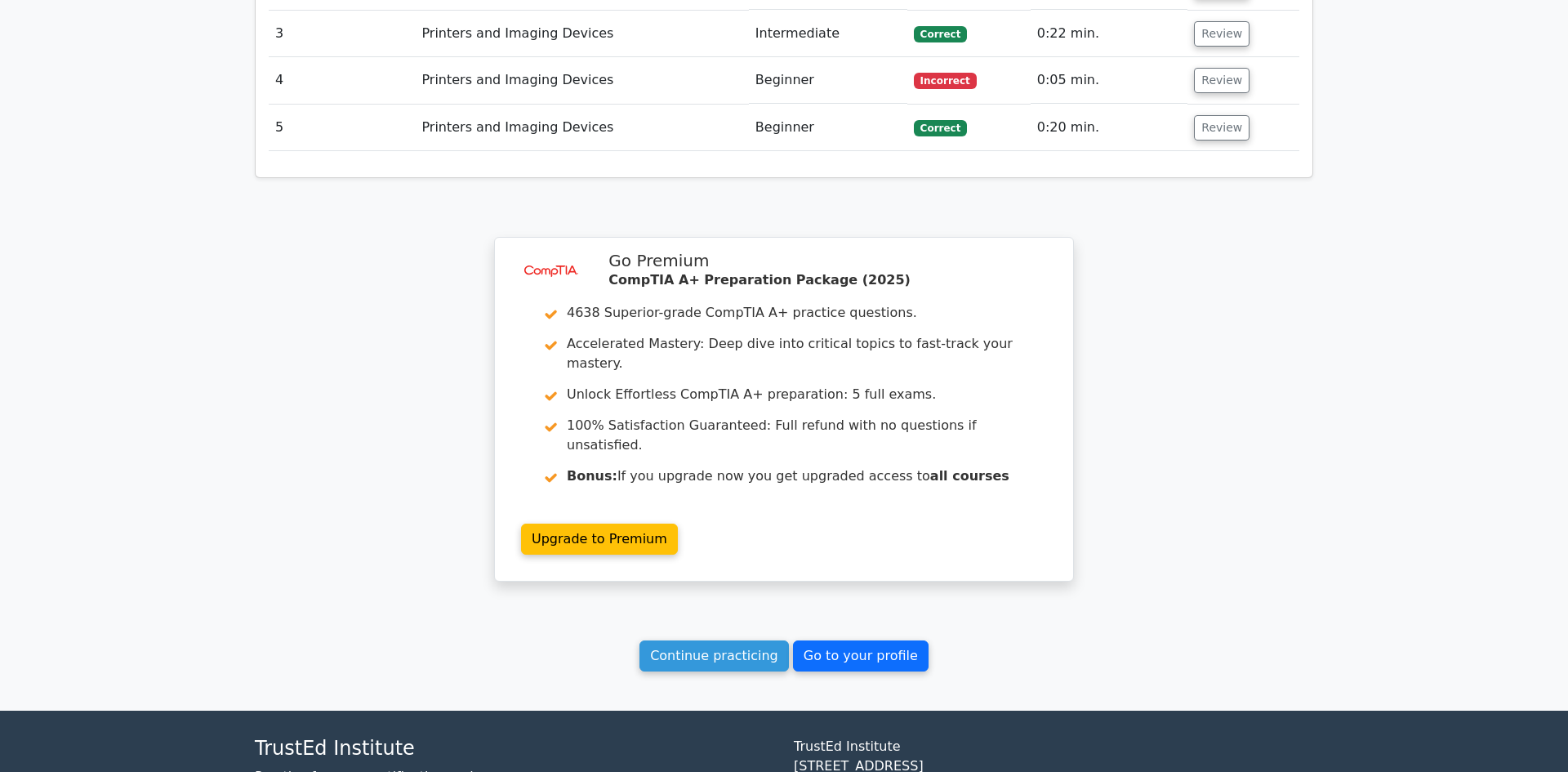
click at [844, 641] on link "Go to your profile" at bounding box center [860, 656] width 135 height 31
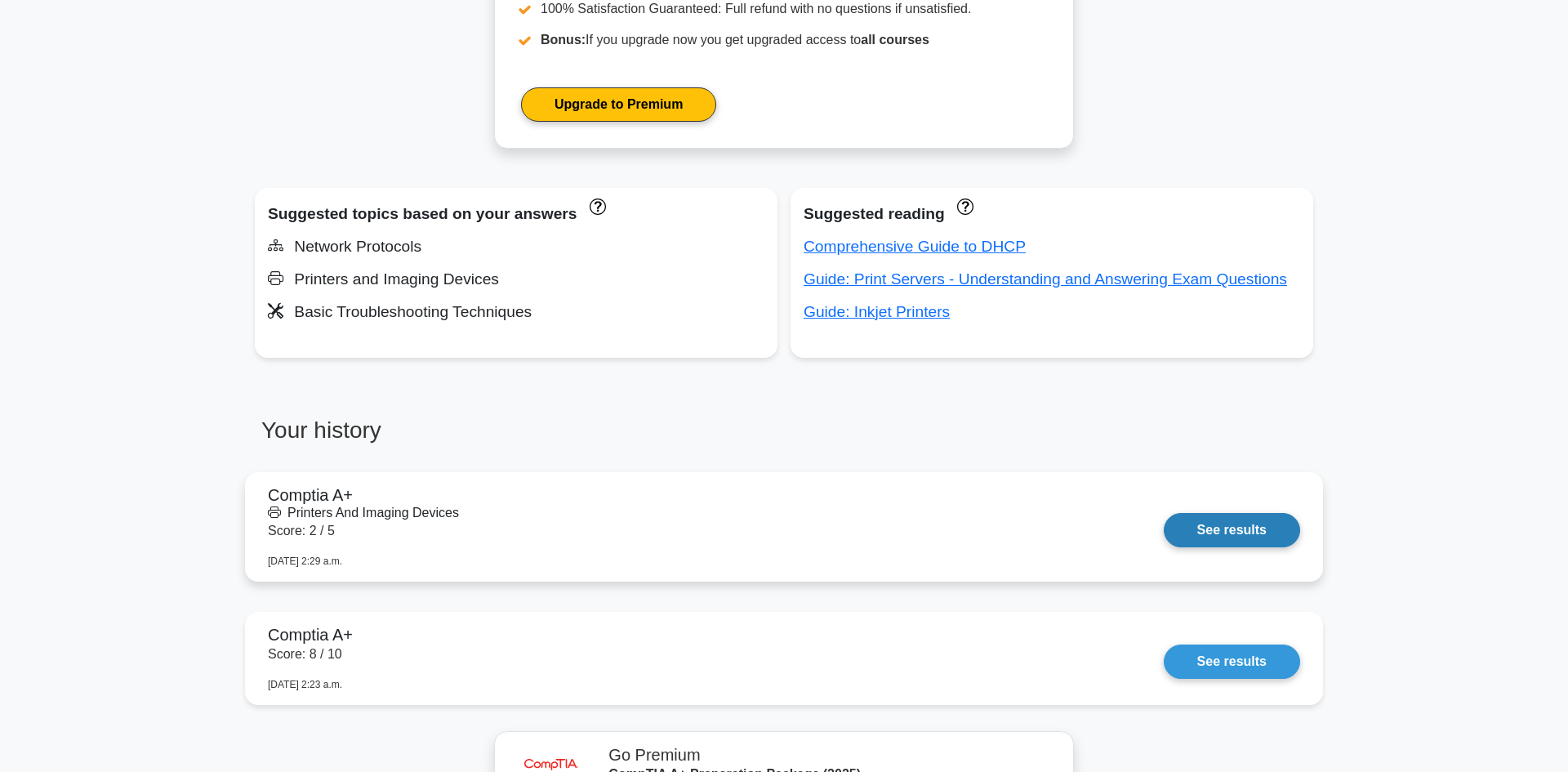
scroll to position [939, 0]
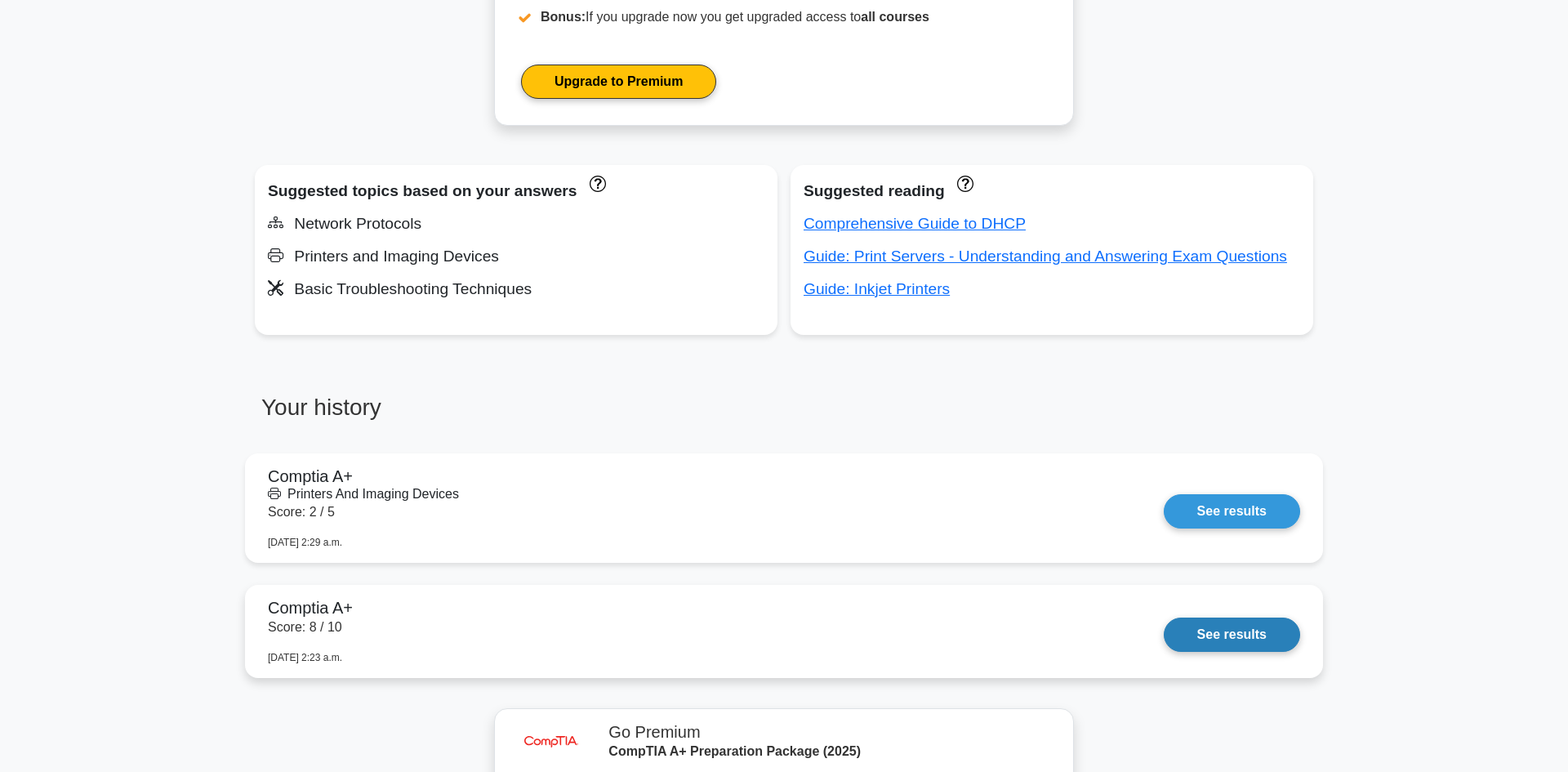
click at [1205, 631] on link "See results" at bounding box center [1232, 634] width 136 height 34
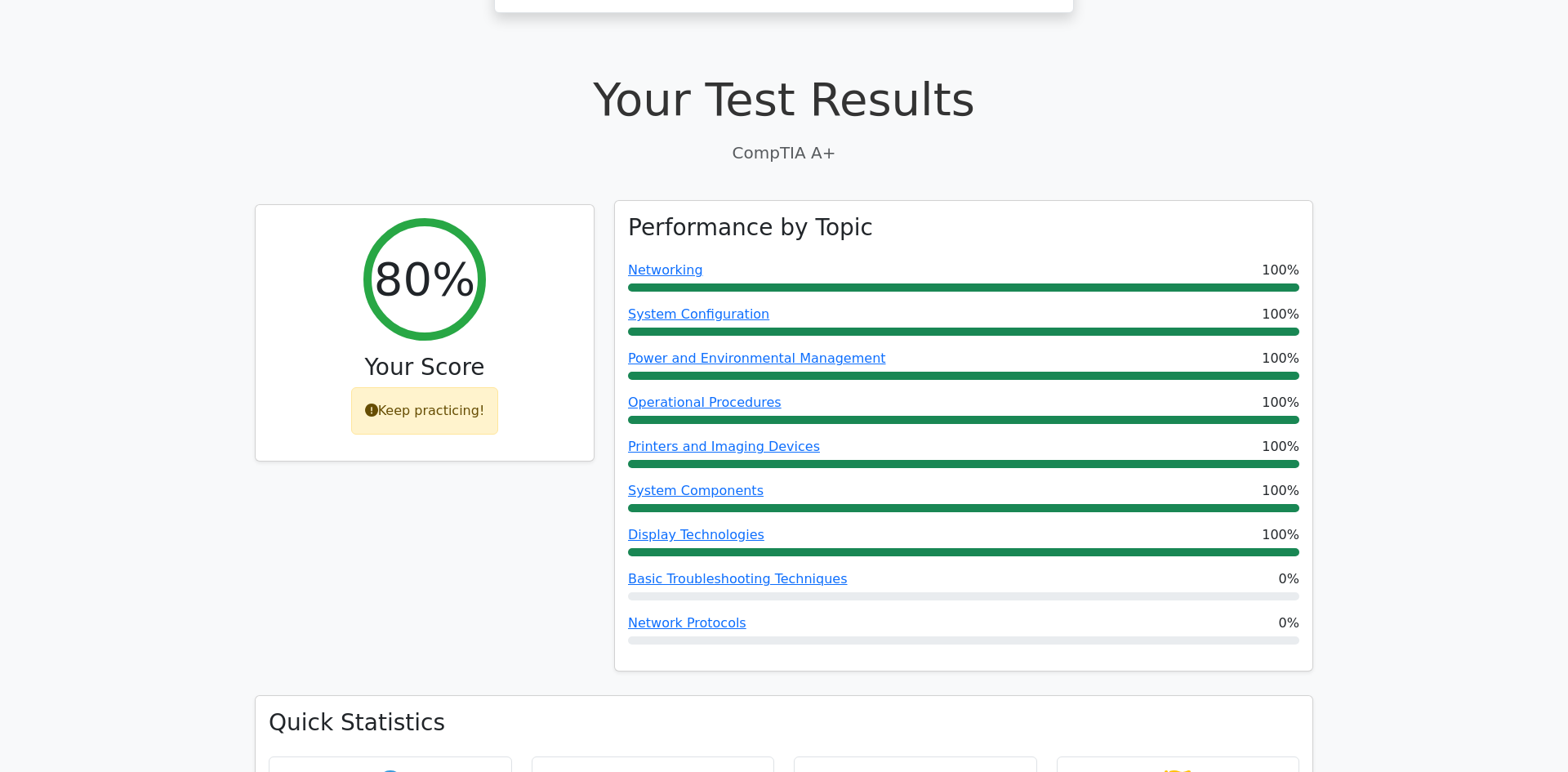
scroll to position [439, 0]
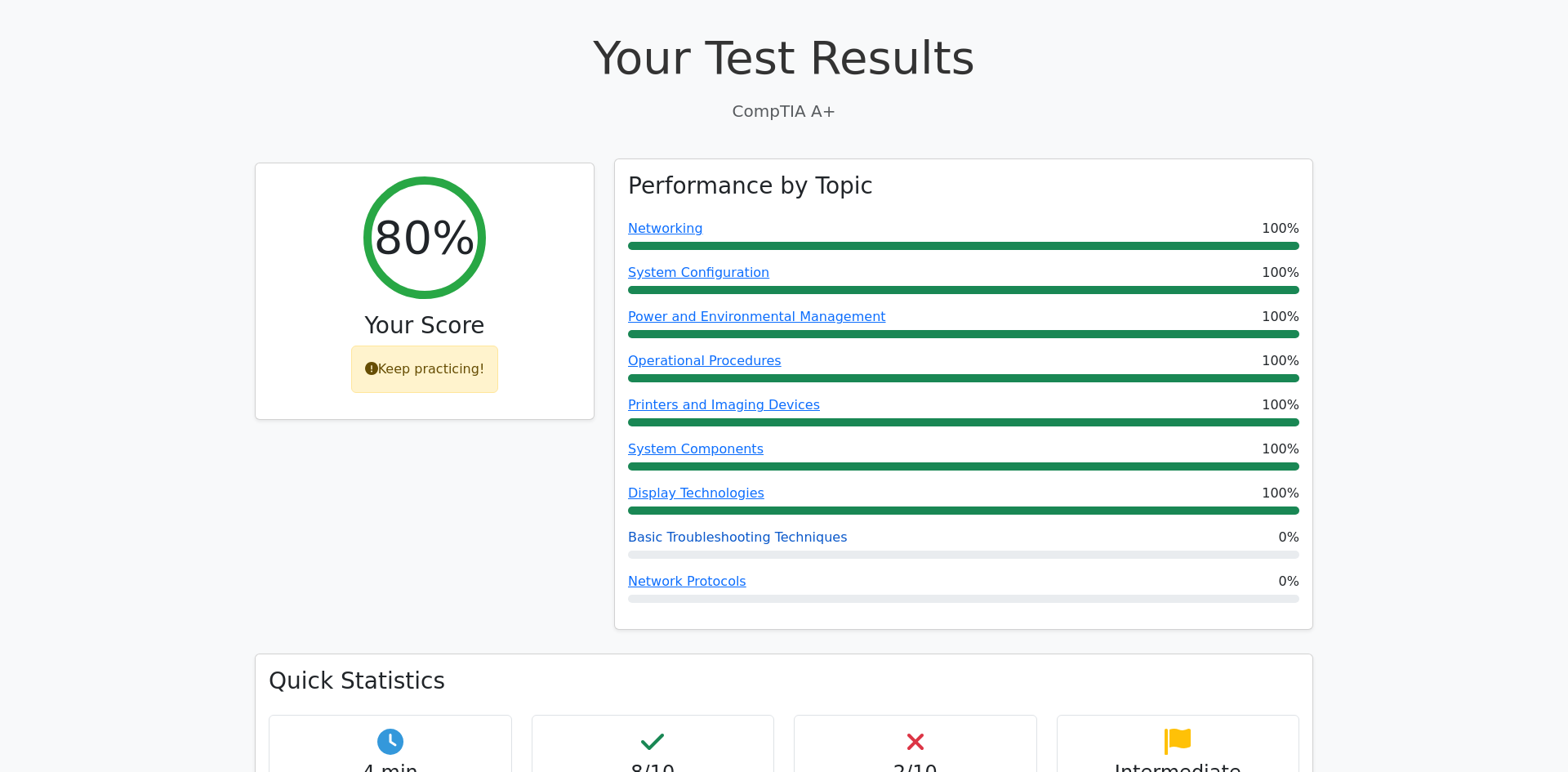
click at [700, 530] on link "Basic Troubleshooting Techniques" at bounding box center [738, 537] width 220 height 16
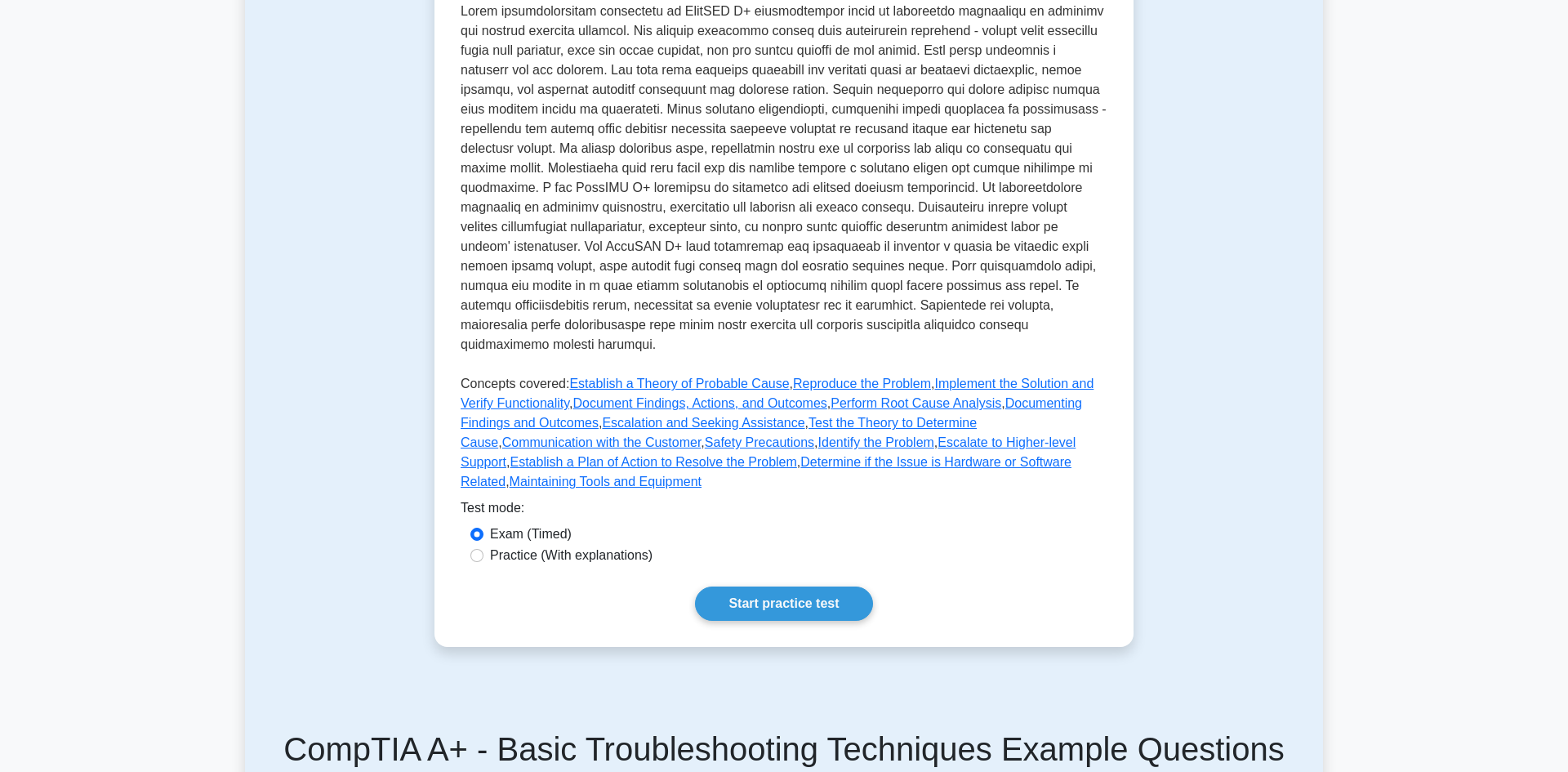
scroll to position [604, 0]
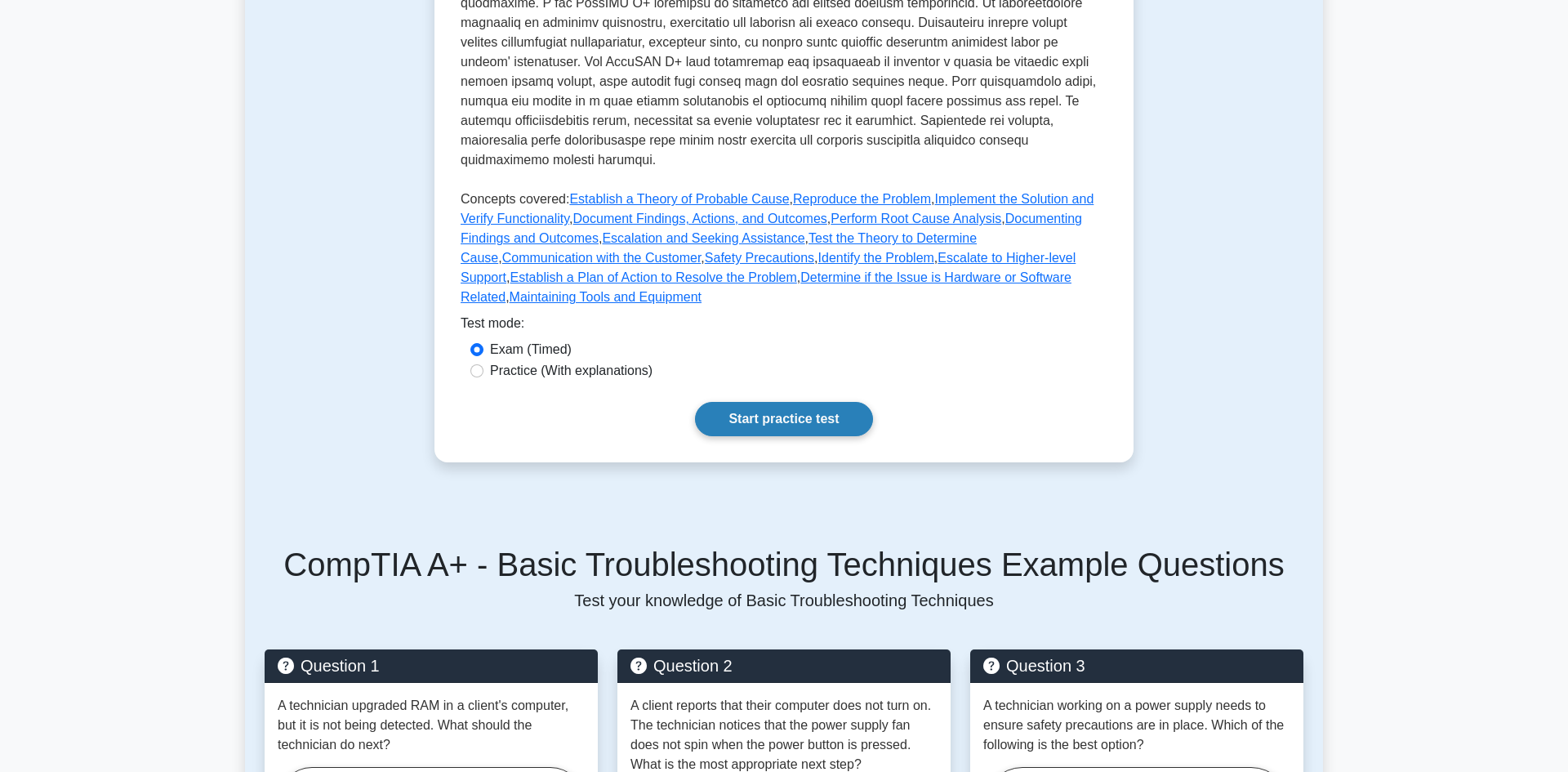
click at [764, 418] on link "Start practice test" at bounding box center [784, 419] width 177 height 34
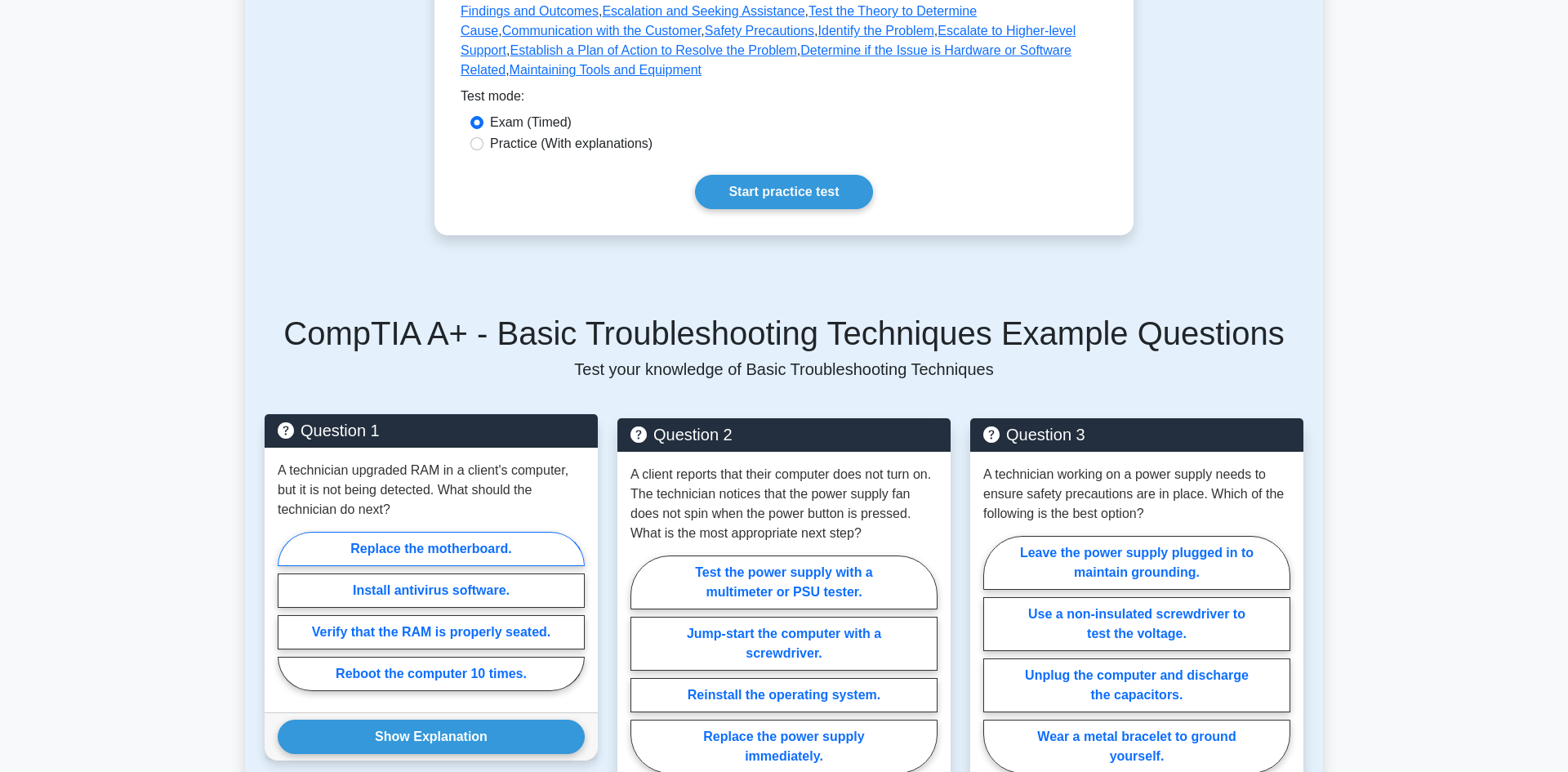
scroll to position [845, 0]
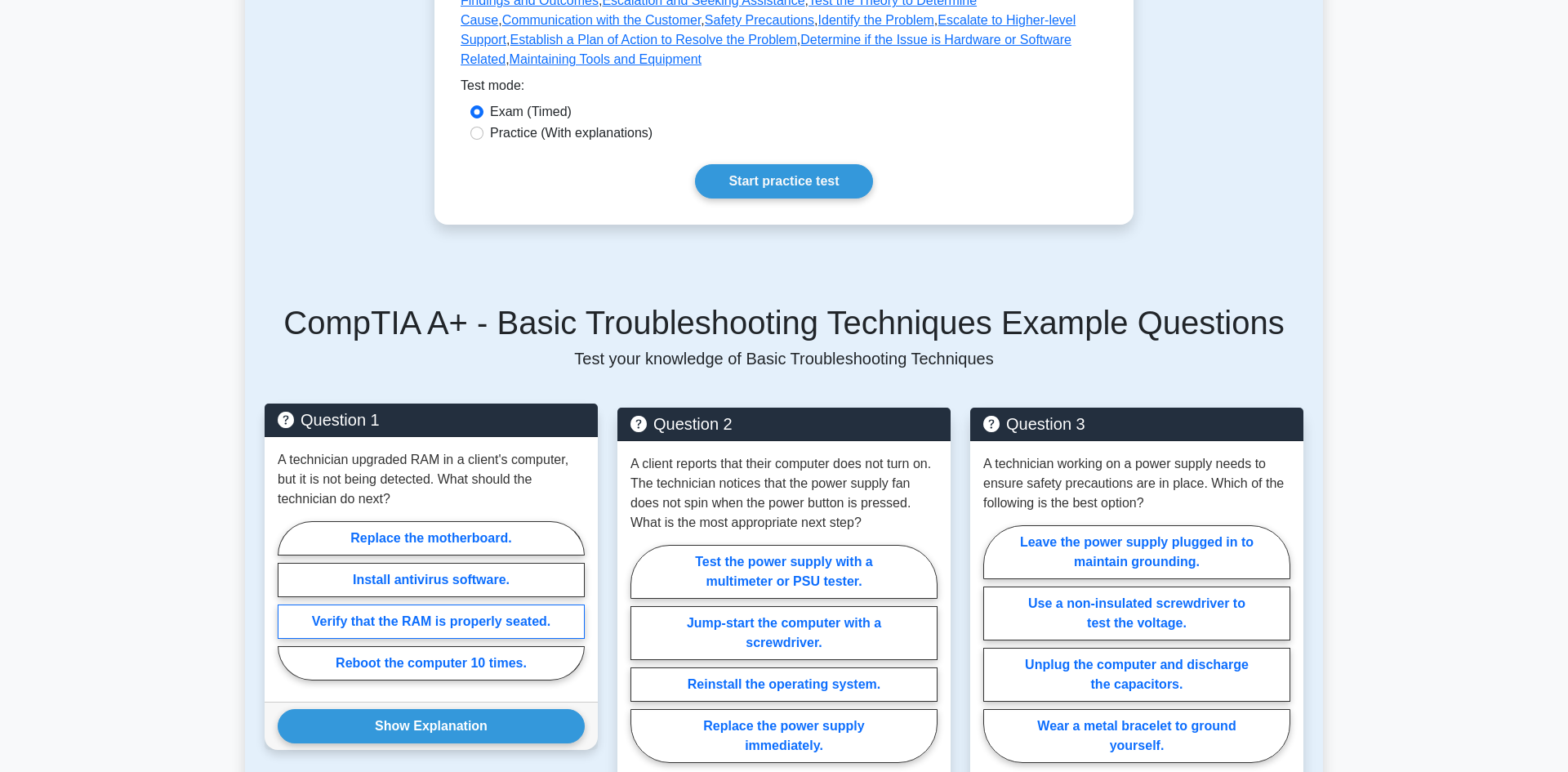
click at [406, 622] on label "Verify that the RAM is properly seated." at bounding box center [430, 621] width 307 height 34
click at [288, 611] on input "Verify that the RAM is properly seated." at bounding box center [282, 606] width 11 height 11
radio input "true"
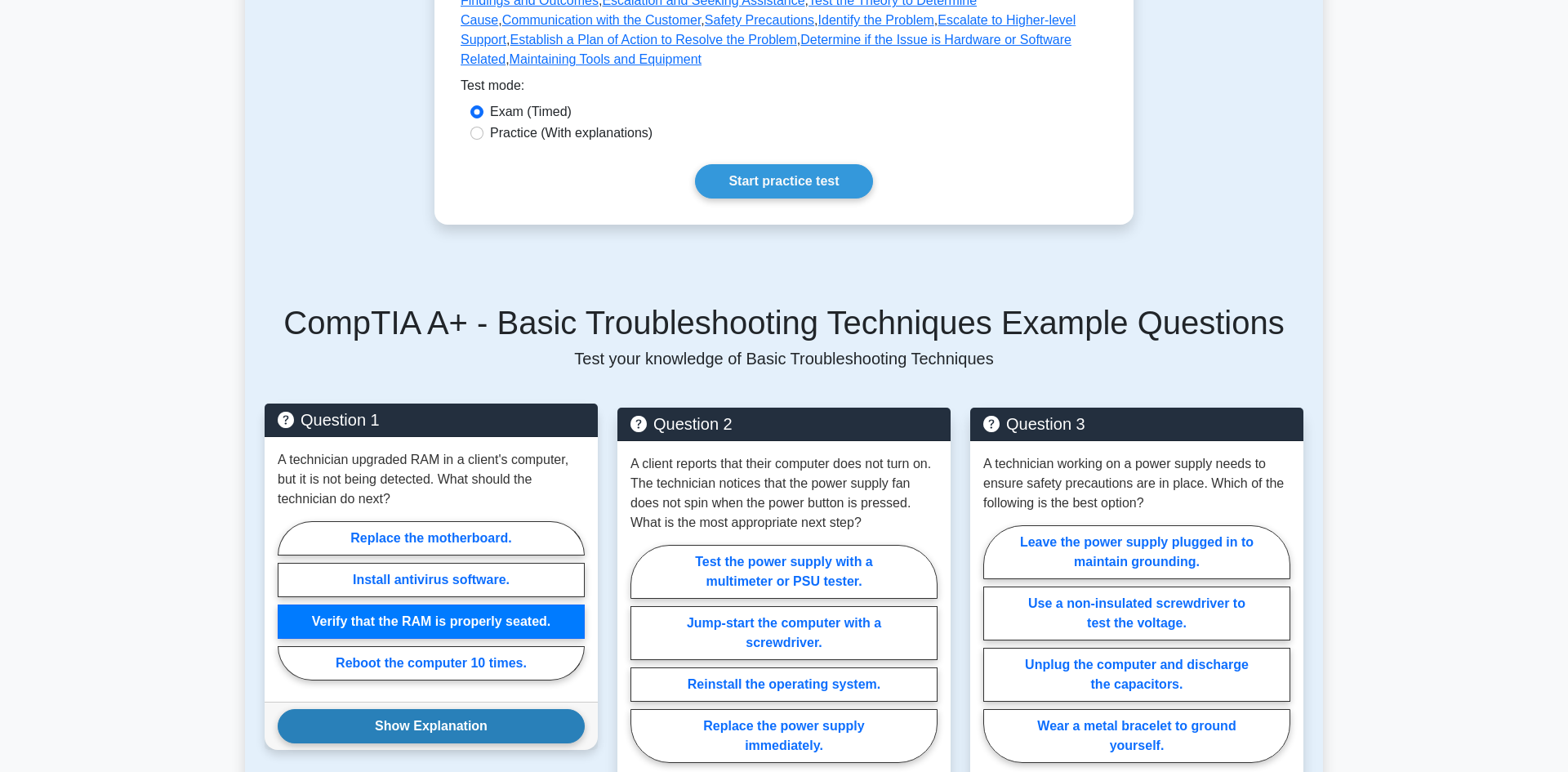
click at [437, 731] on button "Show Explanation" at bounding box center [430, 725] width 307 height 34
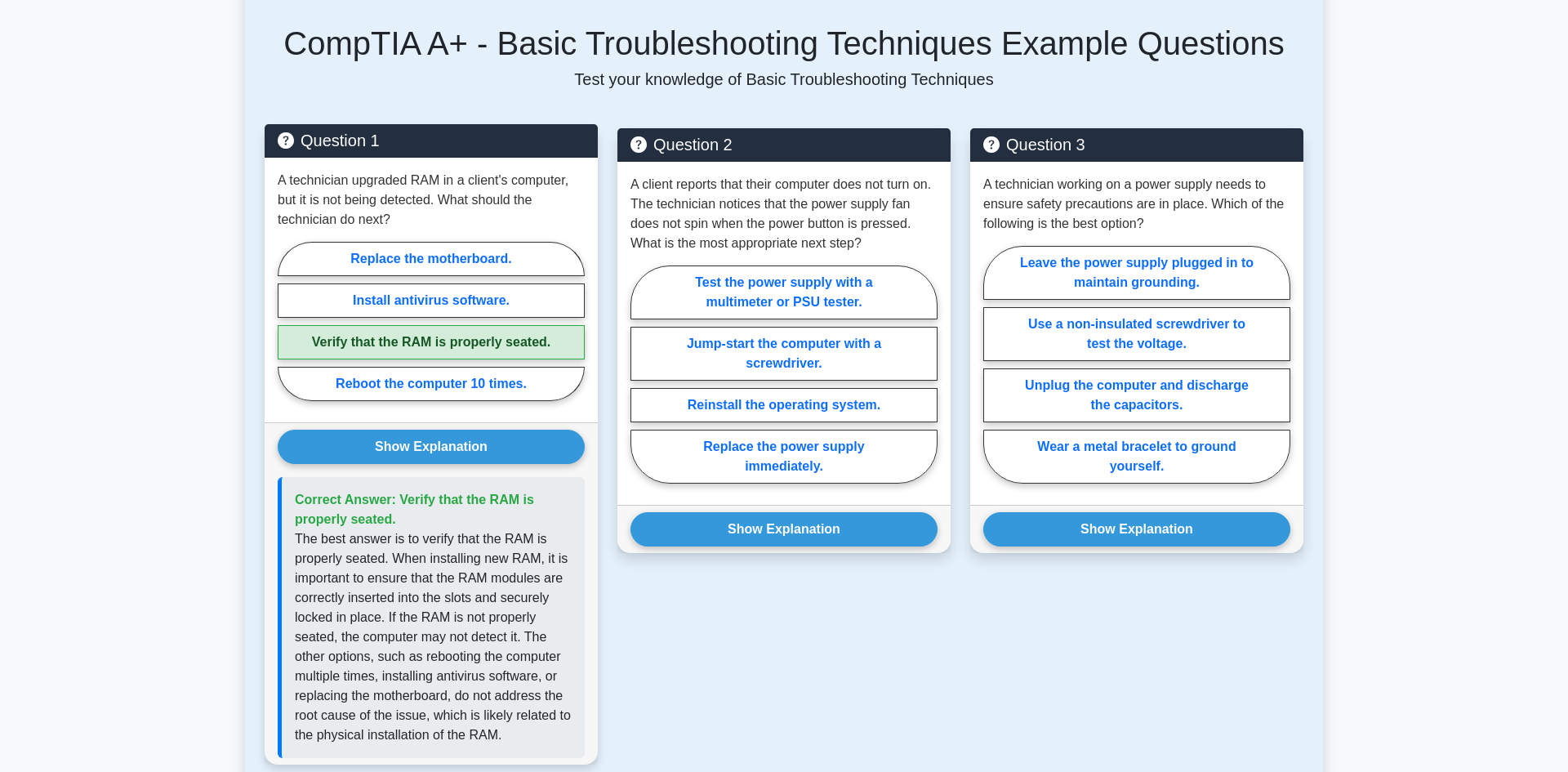
scroll to position [1145, 0]
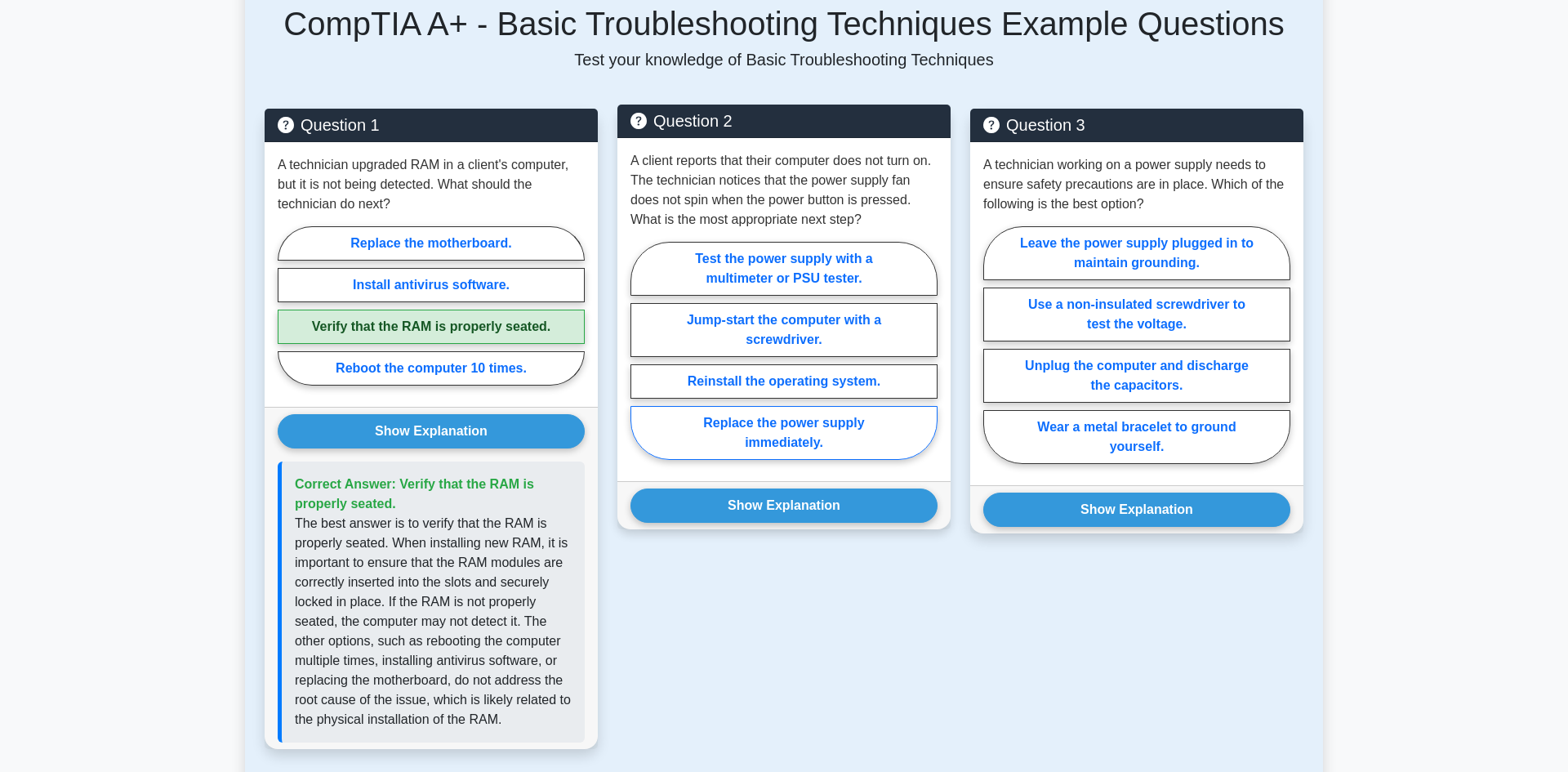
click at [752, 434] on label "Replace the power supply immediately." at bounding box center [784, 432] width 307 height 54
click at [641, 361] on input "Replace the power supply immediately." at bounding box center [636, 355] width 11 height 11
radio input "true"
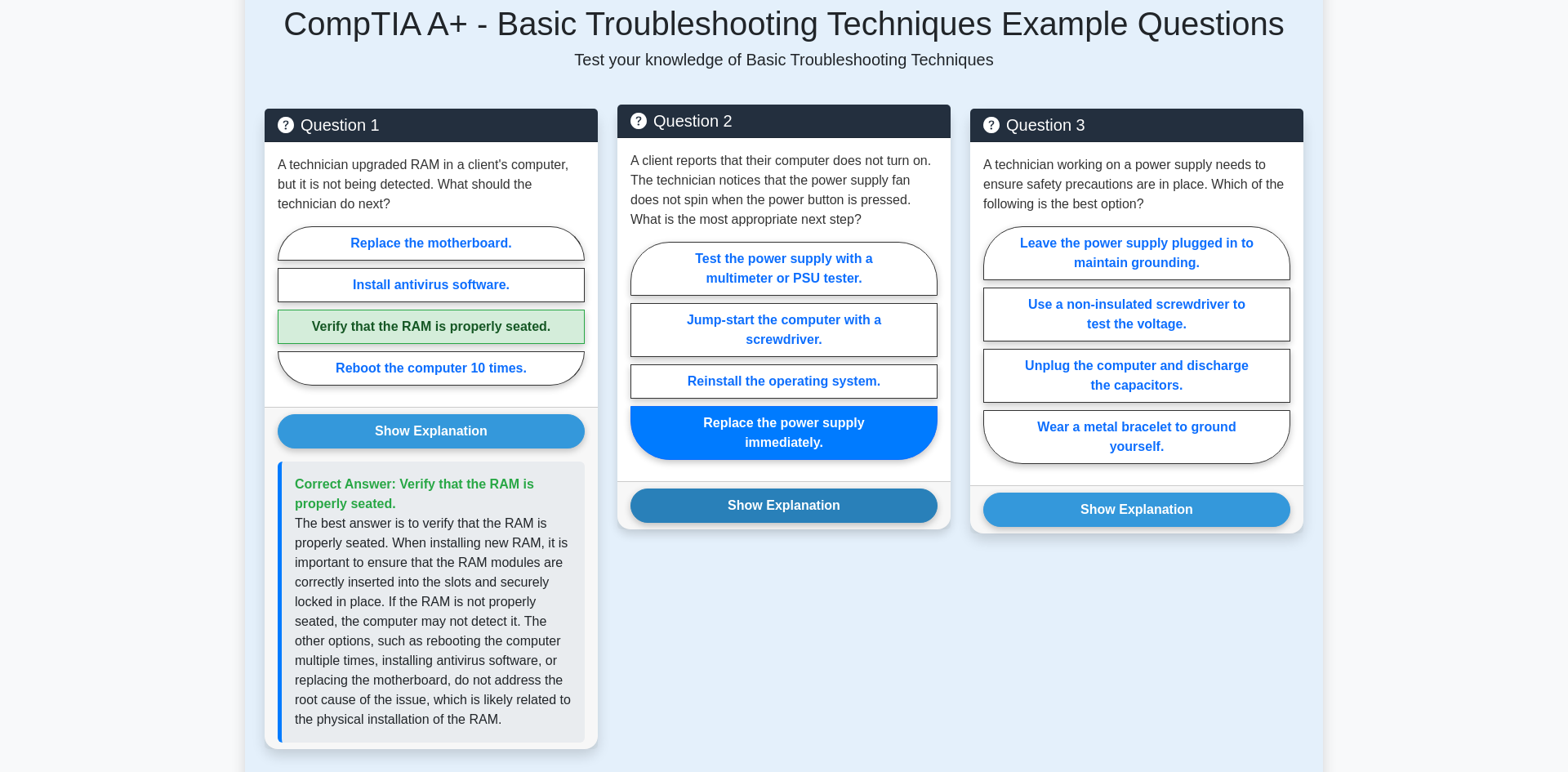
click at [754, 503] on button "Show Explanation" at bounding box center [784, 505] width 307 height 34
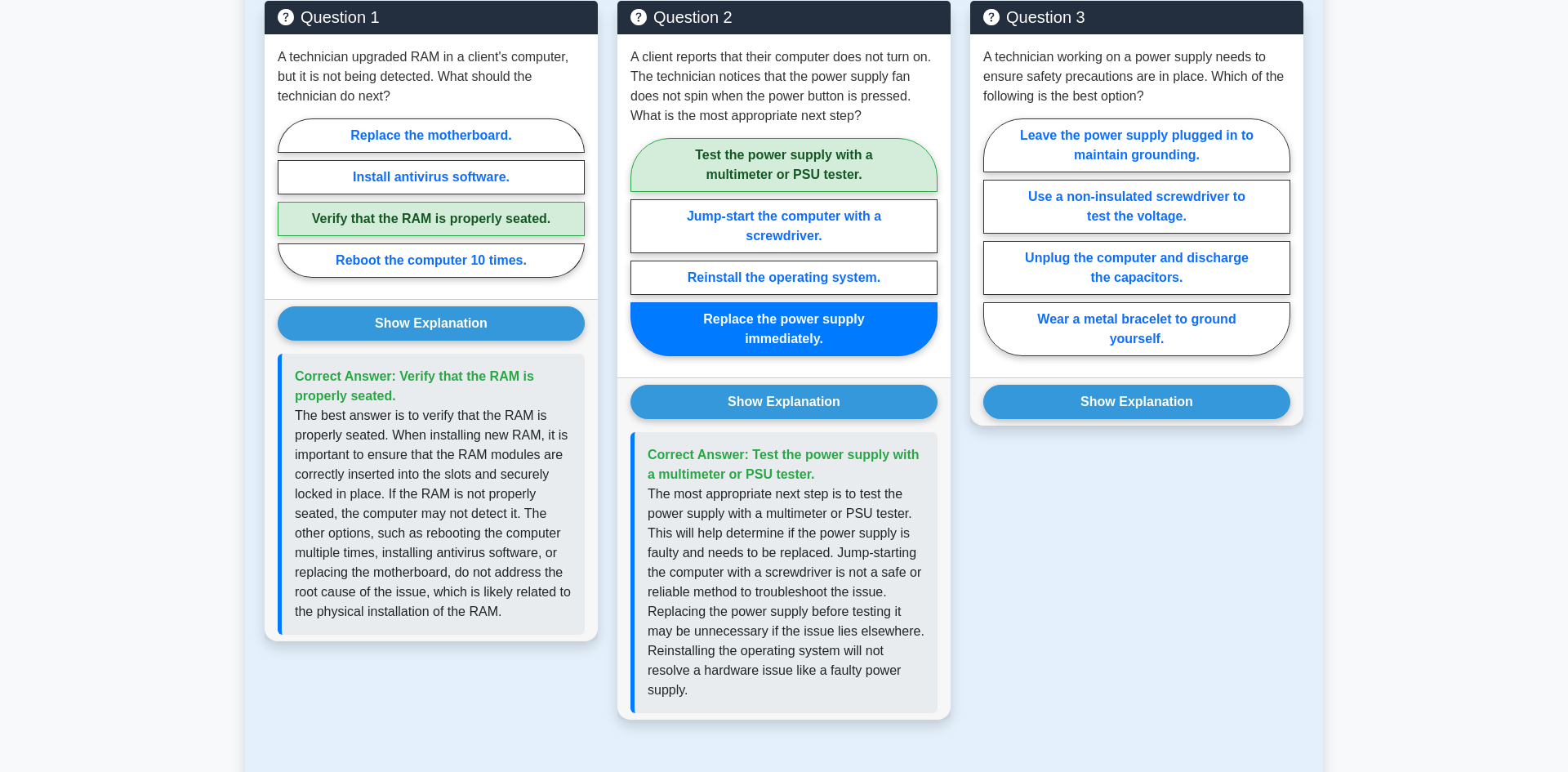
scroll to position [1259, 0]
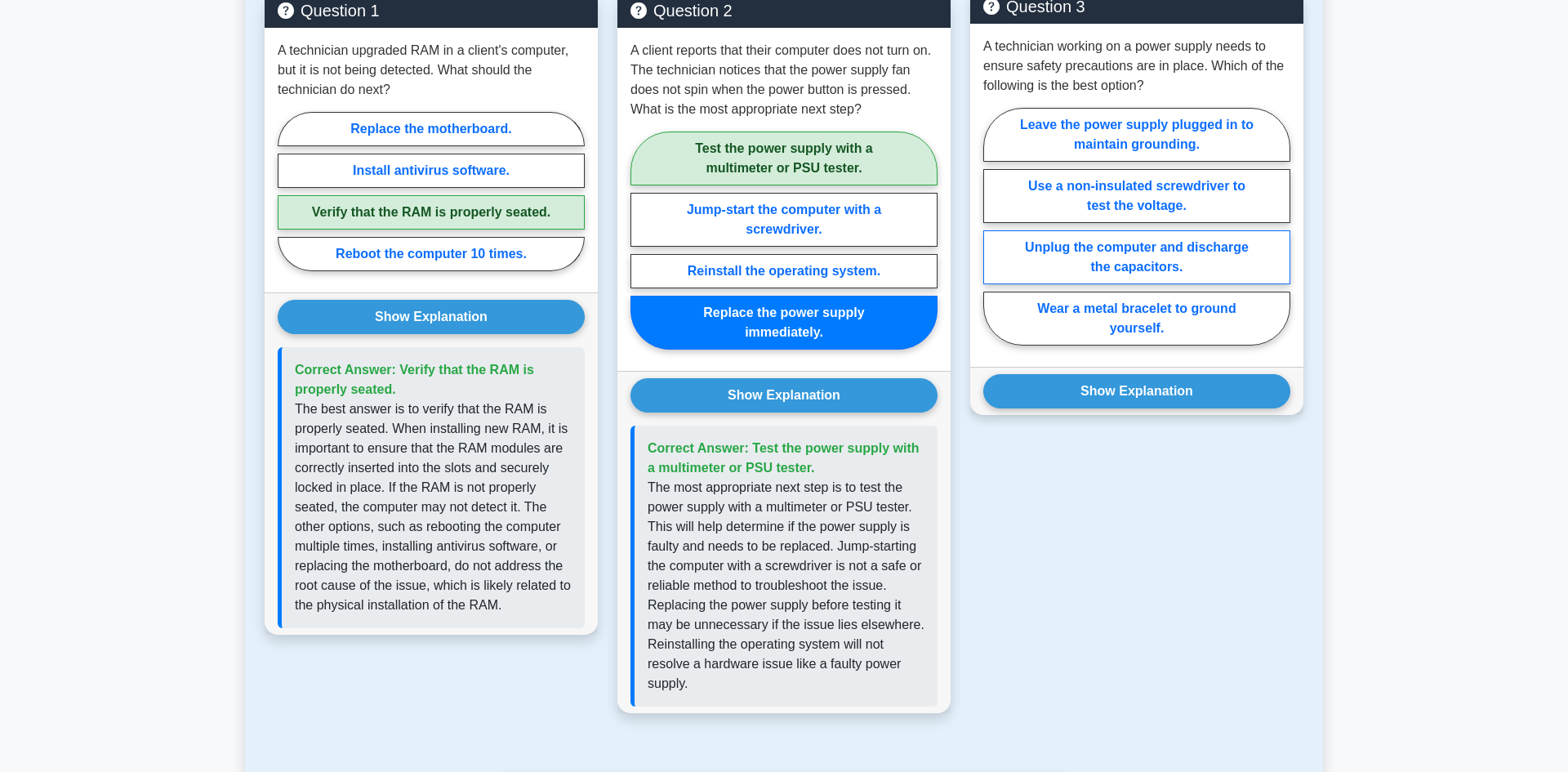
click at [1083, 261] on label "Unplug the computer and discharge the capacitors." at bounding box center [1136, 257] width 307 height 54
click at [994, 237] on input "Unplug the computer and discharge the capacitors." at bounding box center [988, 231] width 11 height 11
radio input "true"
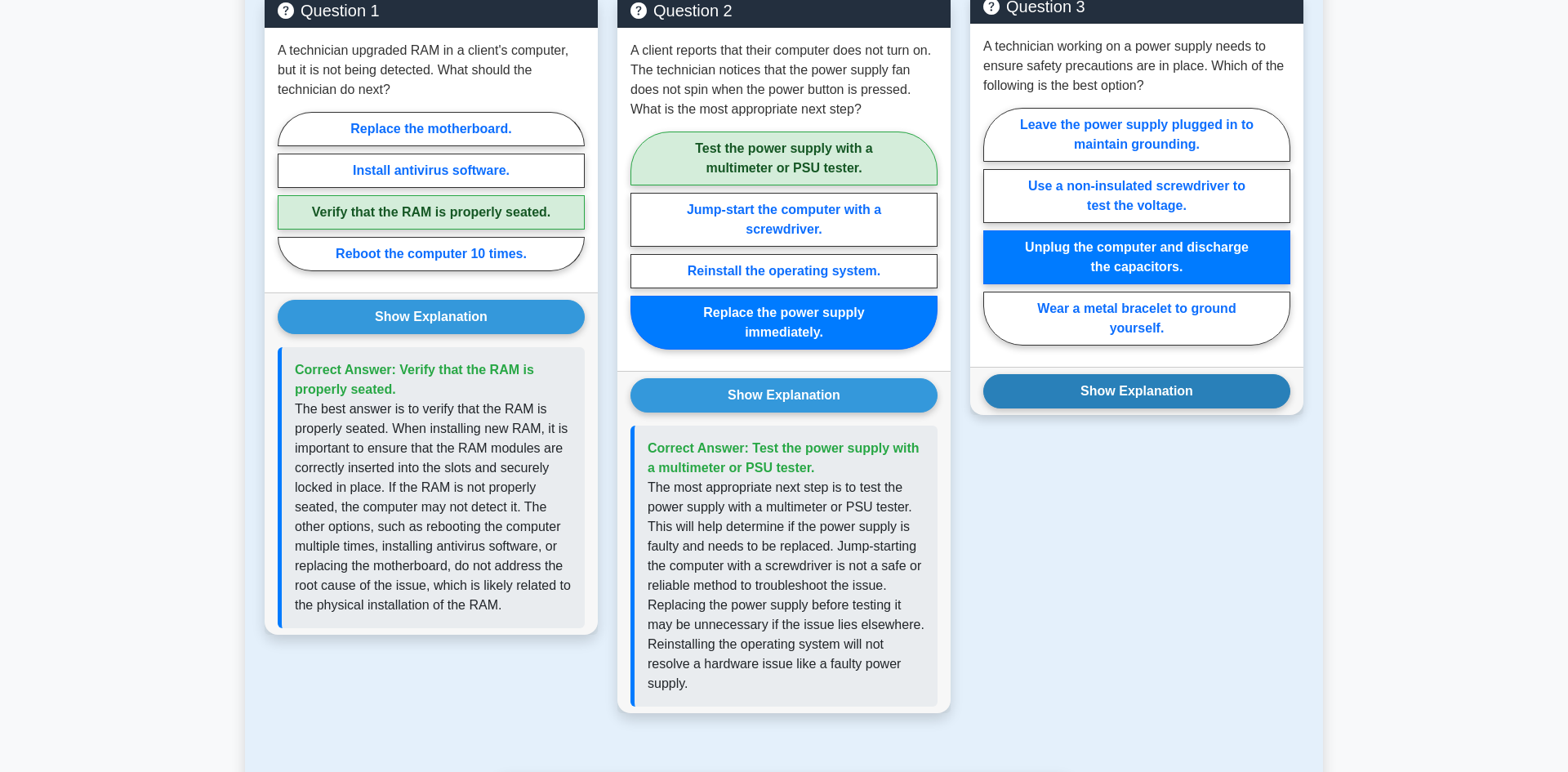
click at [1118, 398] on button "Show Explanation" at bounding box center [1136, 390] width 307 height 34
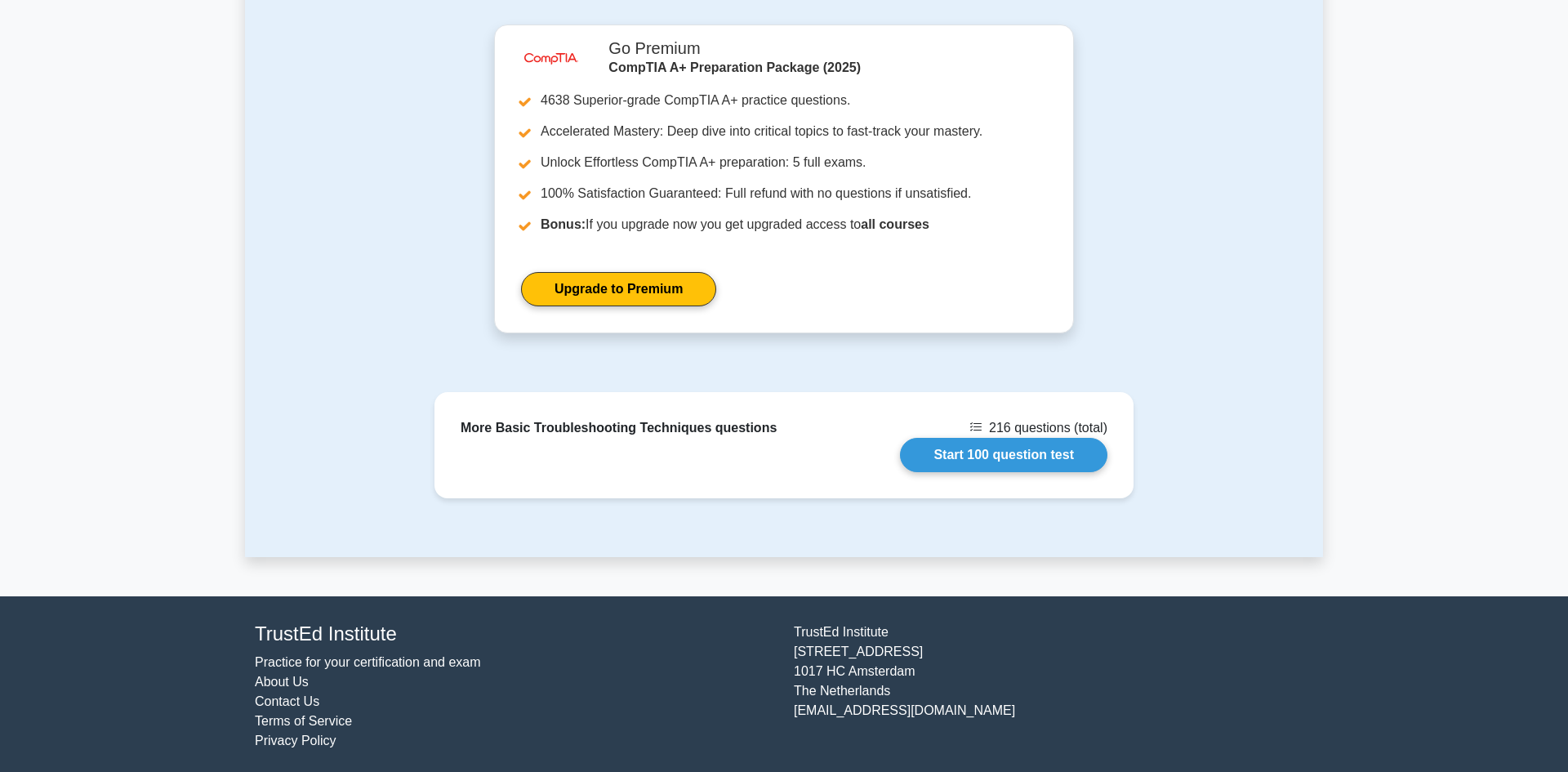
scroll to position [2031, 0]
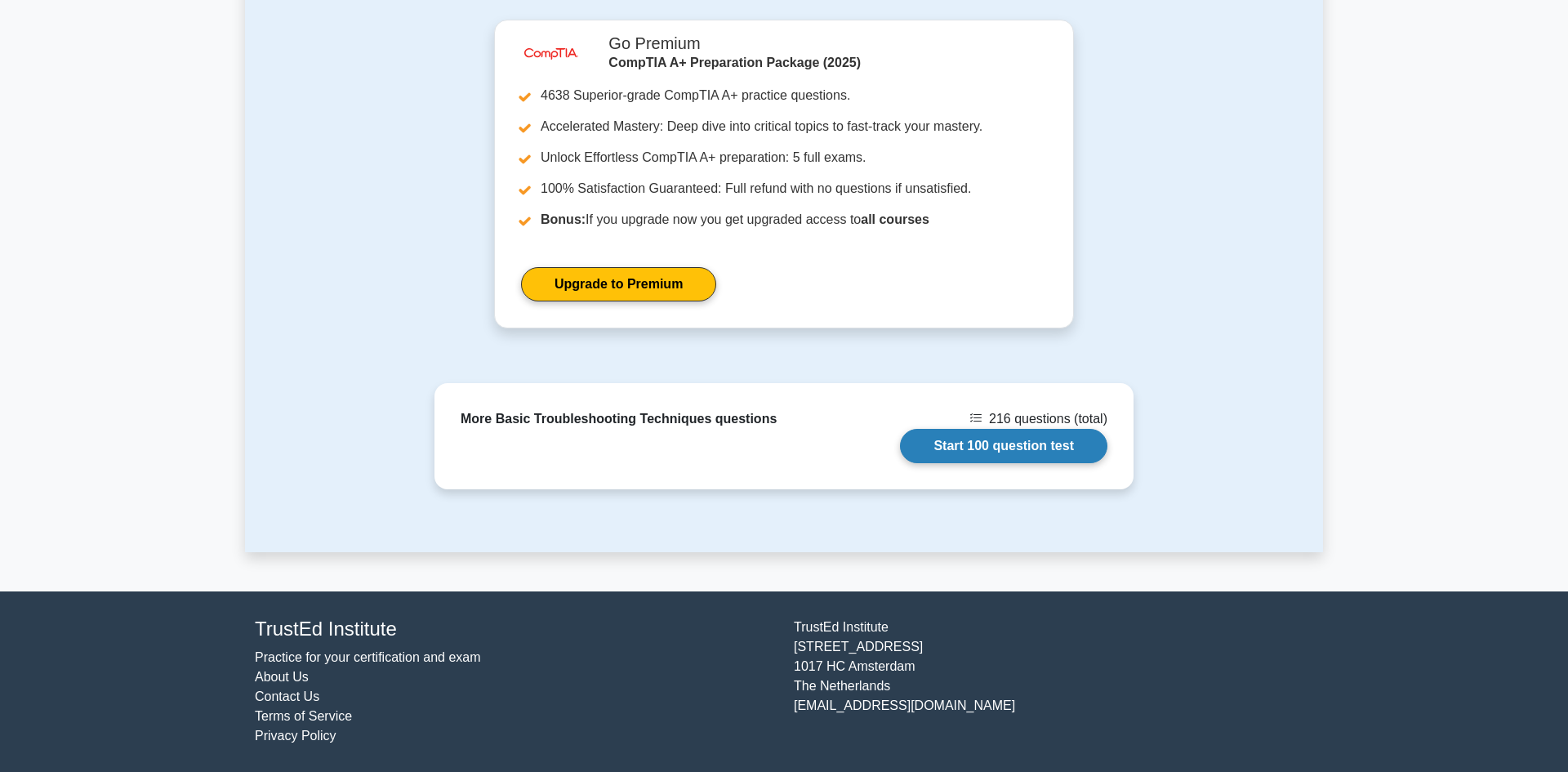
click at [997, 455] on link "Start 100 question test" at bounding box center [1003, 446] width 207 height 34
